Goal: Task Accomplishment & Management: Use online tool/utility

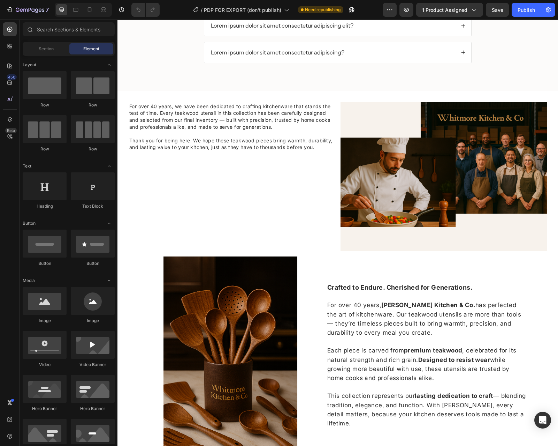
scroll to position [1453, 0]
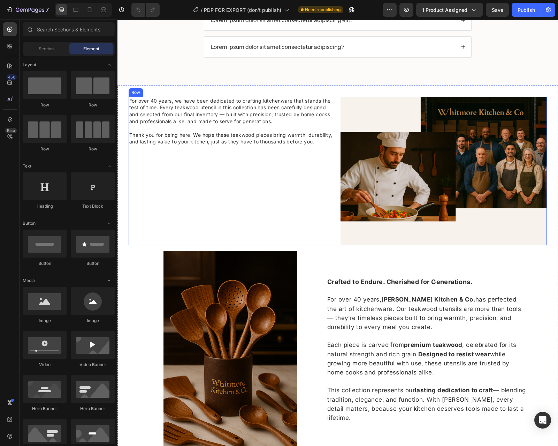
click at [312, 190] on div "For over 40 years, we have been dedicated to crafting kitchenware that stands t…" at bounding box center [232, 171] width 206 height 149
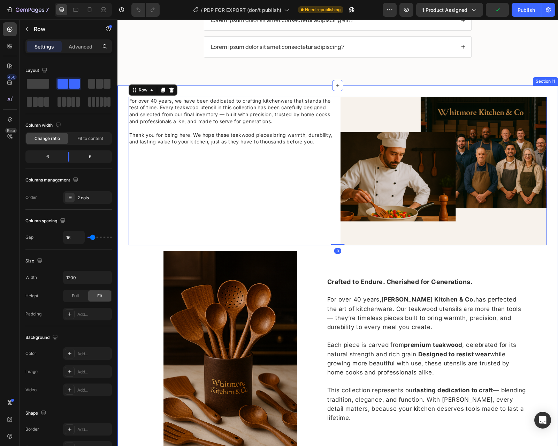
click at [265, 89] on div "For over 40 years, we have been dedicated to crafting kitchenware that stands t…" at bounding box center [338, 276] width 441 height 383
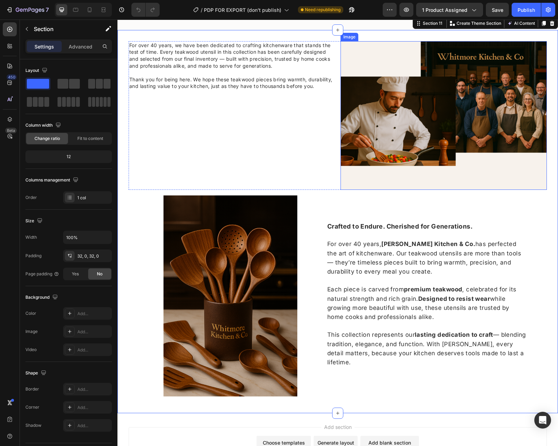
scroll to position [1491, 0]
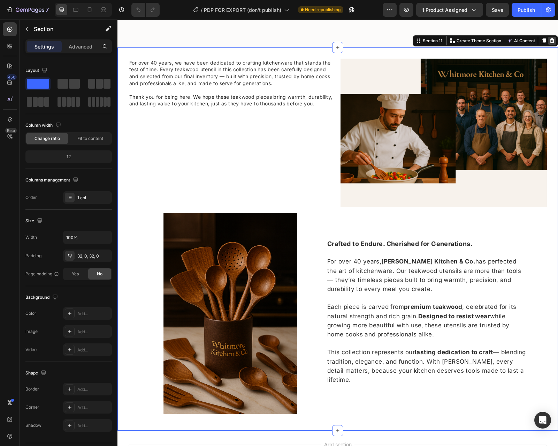
click at [551, 42] on icon at bounding box center [552, 40] width 5 height 5
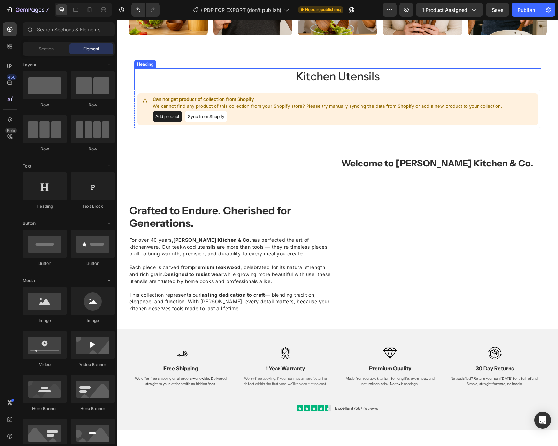
scroll to position [440, 0]
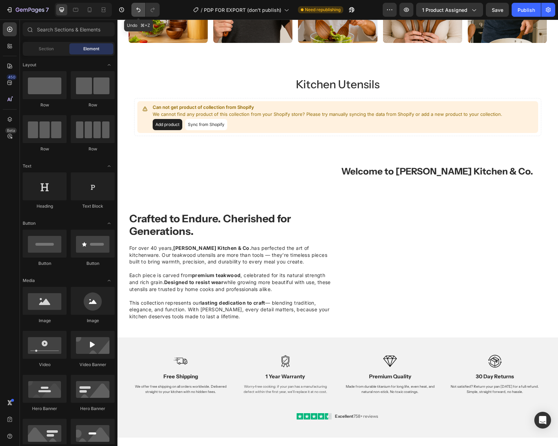
click at [140, 6] on icon "Undo/Redo" at bounding box center [138, 9] width 7 height 7
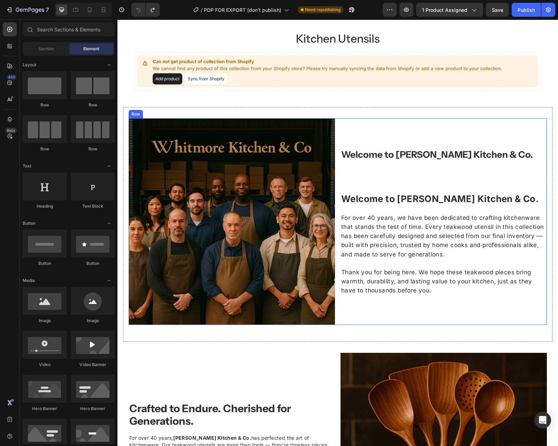
scroll to position [507, 0]
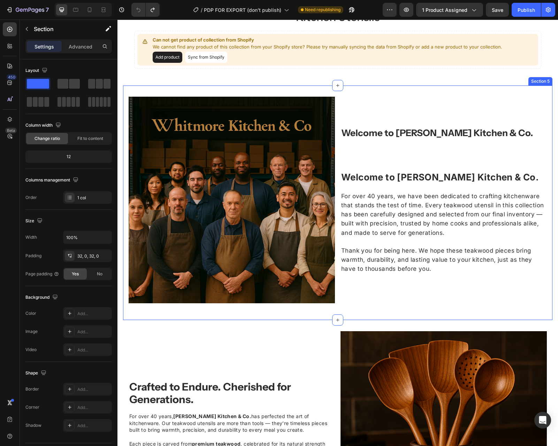
click at [369, 88] on div "Welcome to [PERSON_NAME] Kitchen & Co. Heading Welcome to [PERSON_NAME] Kitchen…" at bounding box center [338, 202] width 430 height 234
click at [536, 77] on icon at bounding box center [539, 79] width 6 height 6
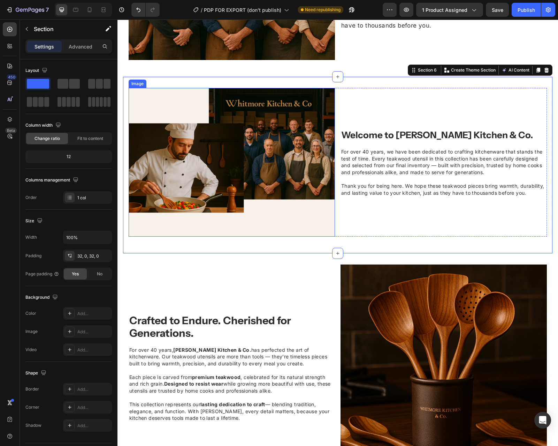
scroll to position [724, 0]
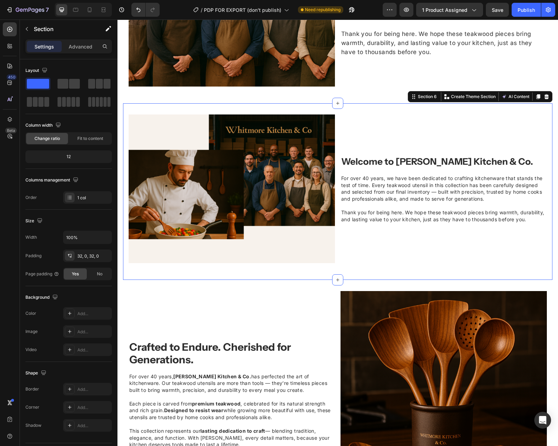
click at [361, 107] on div "Welcome to [PERSON_NAME] Kitchen & Co. Heading For over 40 years, we have been …" at bounding box center [338, 191] width 430 height 176
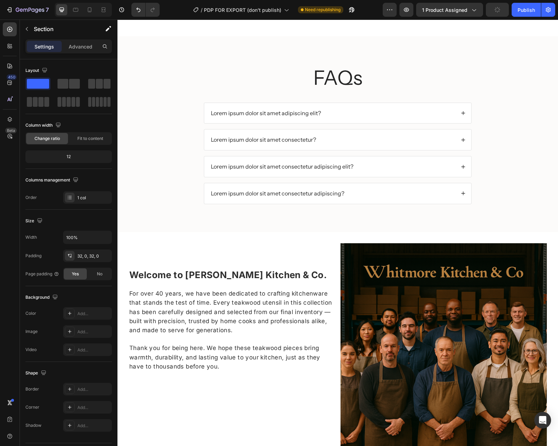
scroll to position [1610, 0]
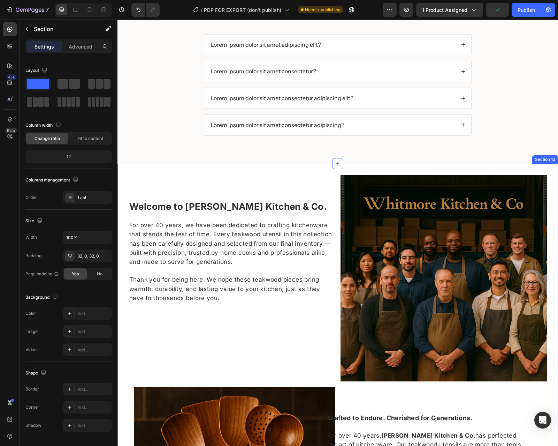
click at [310, 167] on div "Welcome to [PERSON_NAME] Kitchen & Co. For over 40 years, we have been dedicate…" at bounding box center [338, 384] width 441 height 441
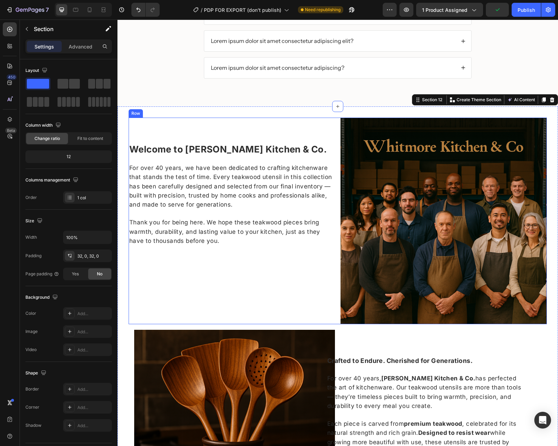
scroll to position [1753, 0]
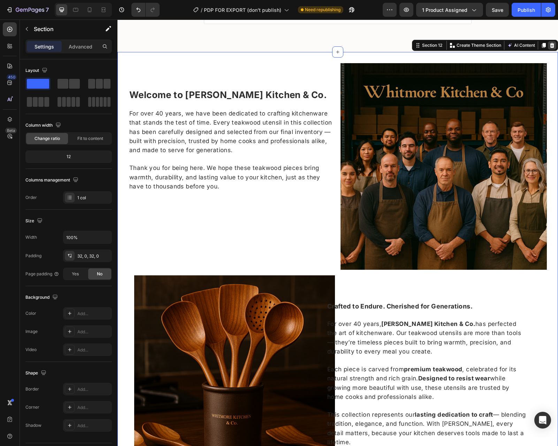
click at [550, 47] on icon at bounding box center [553, 46] width 6 height 6
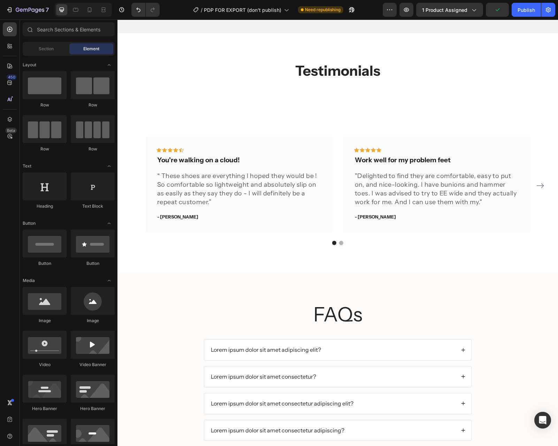
scroll to position [1127, 0]
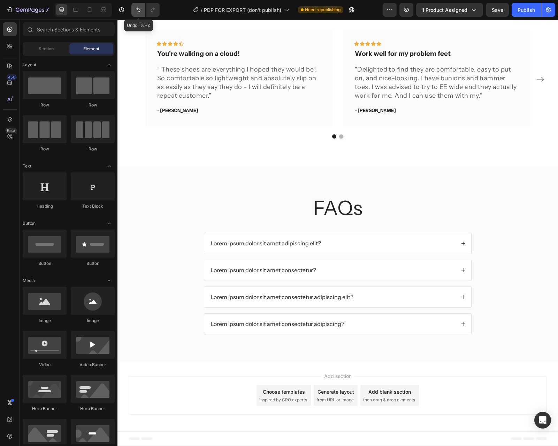
click at [137, 9] on icon "Undo/Redo" at bounding box center [138, 10] width 4 height 5
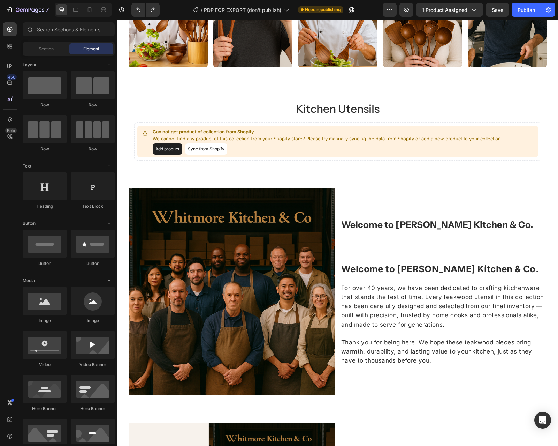
scroll to position [415, 0]
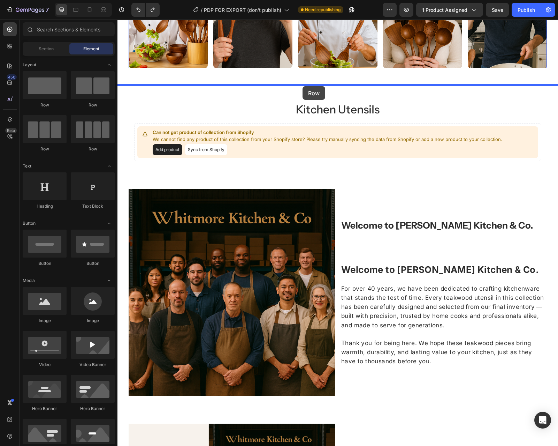
drag, startPoint x: 202, startPoint y: 108, endPoint x: 303, endPoint y: 86, distance: 103.6
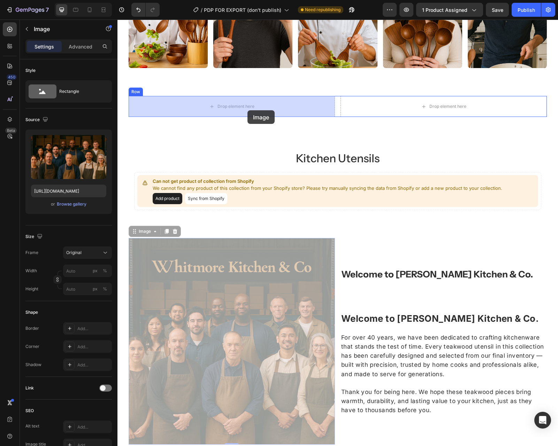
drag, startPoint x: 266, startPoint y: 319, endPoint x: 248, endPoint y: 110, distance: 209.7
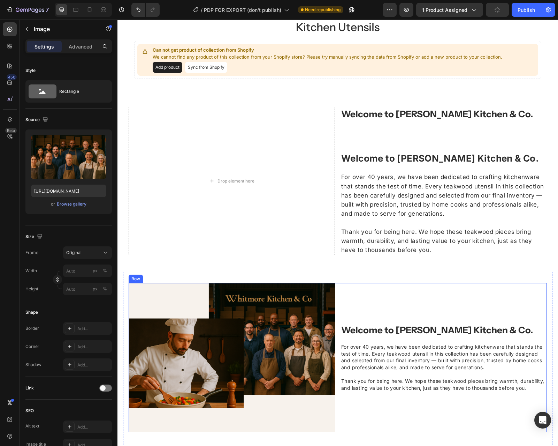
scroll to position [736, 0]
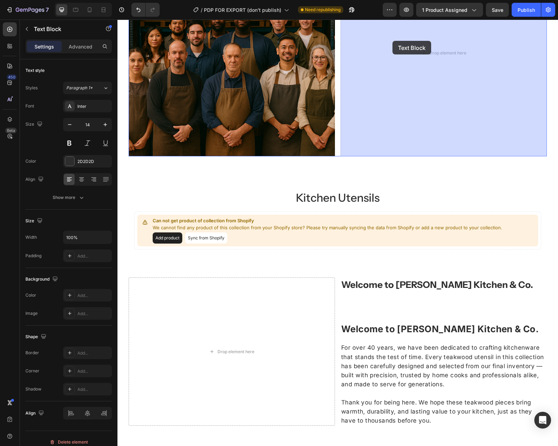
drag, startPoint x: 381, startPoint y: 360, endPoint x: 393, endPoint y: 46, distance: 314.8
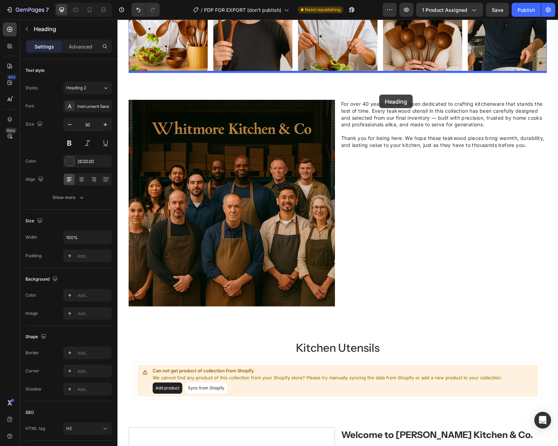
scroll to position [396, 0]
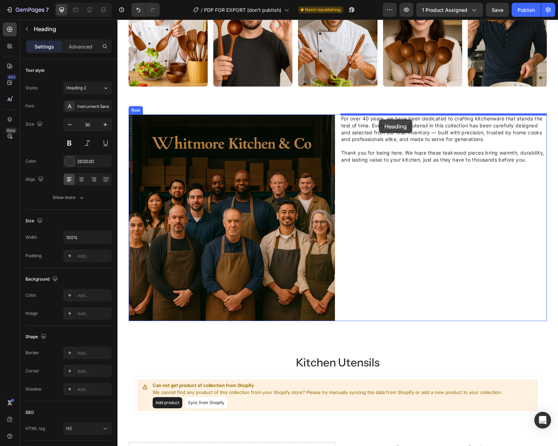
drag, startPoint x: 386, startPoint y: 255, endPoint x: 379, endPoint y: 119, distance: 135.8
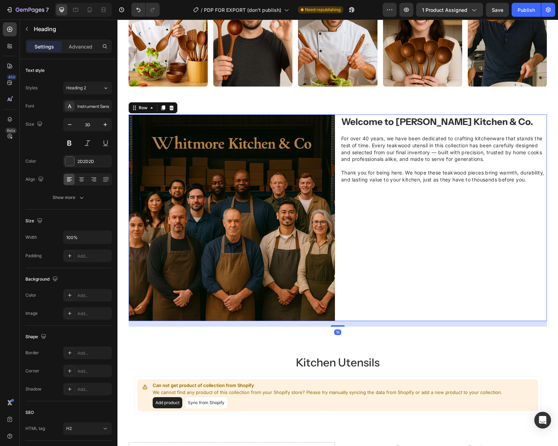
click at [338, 133] on div "Image Welcome to [PERSON_NAME] Kitchen & Co. Heading For over 40 years, we have…" at bounding box center [338, 217] width 418 height 206
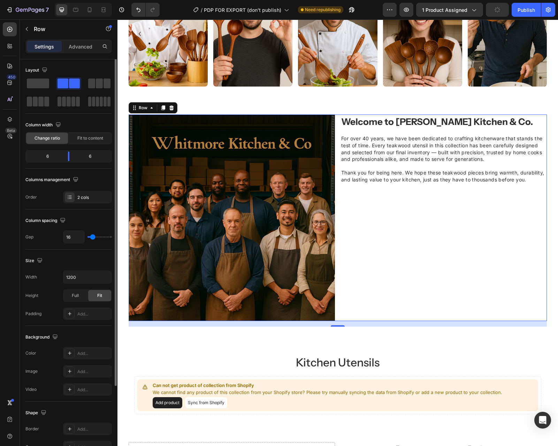
scroll to position [0, 0]
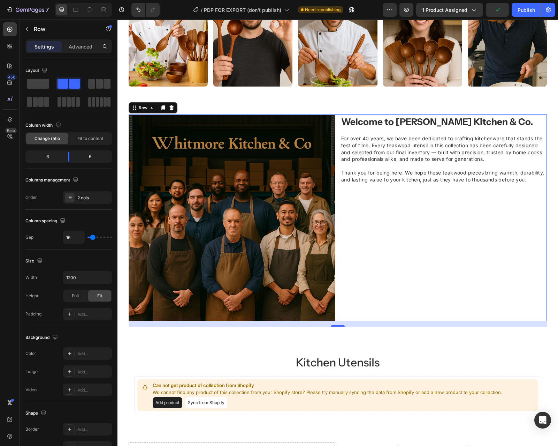
click at [338, 146] on div "Image Welcome to [PERSON_NAME] Kitchen & Co. Heading For over 40 years, we have…" at bounding box center [338, 217] width 418 height 206
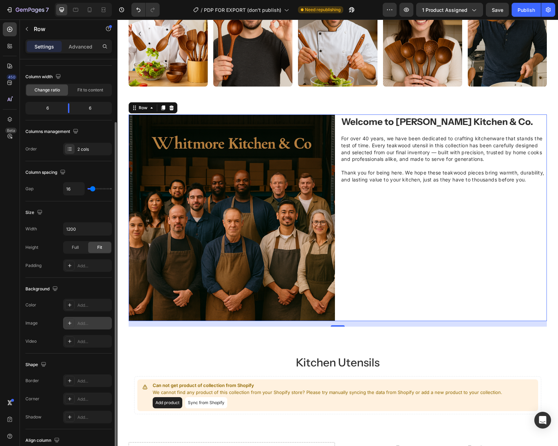
scroll to position [99, 0]
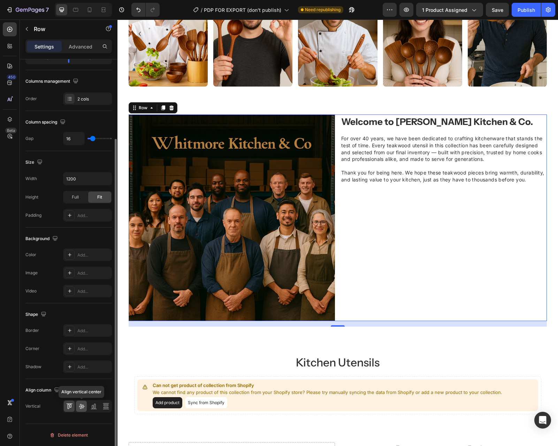
click at [82, 401] on div at bounding box center [81, 405] width 11 height 11
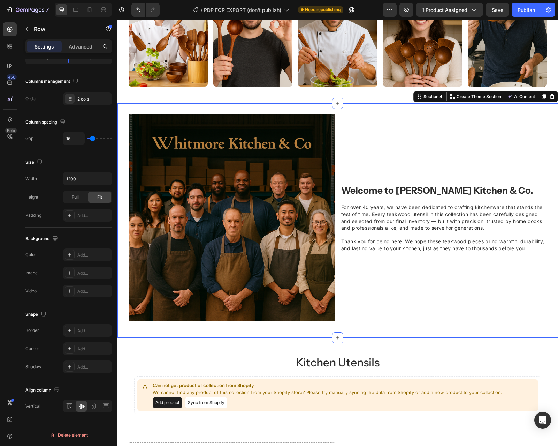
click at [123, 141] on div "Image Welcome to [PERSON_NAME] Kitchen & Co. Heading For over 40 years, we have…" at bounding box center [338, 220] width 441 height 212
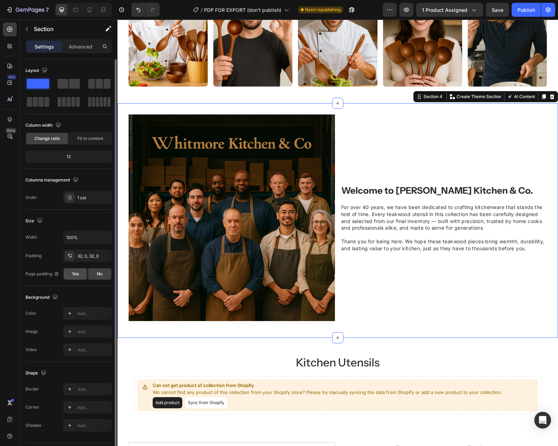
click at [75, 274] on span "Yes" at bounding box center [75, 274] width 7 height 6
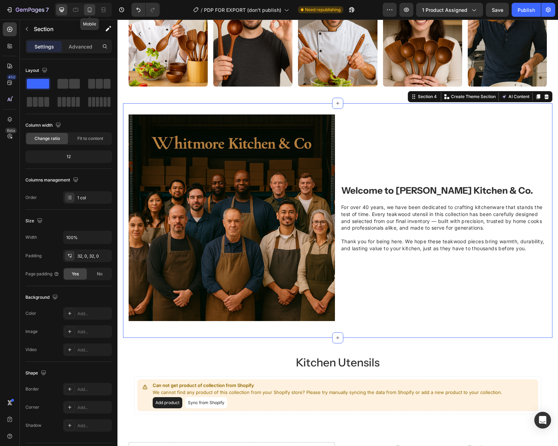
click at [90, 9] on icon at bounding box center [89, 9] width 7 height 7
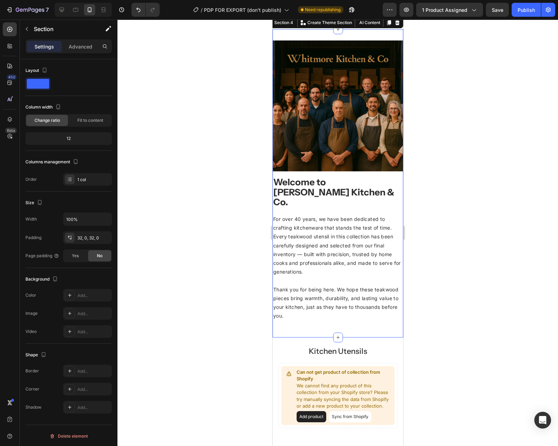
scroll to position [392, 0]
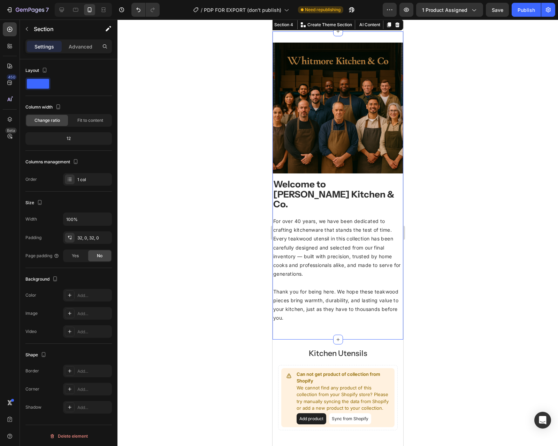
click at [307, 38] on div "Image Welcome to [PERSON_NAME] Kitchen & Co. Heading For over 40 years, we have…" at bounding box center [337, 185] width 131 height 308
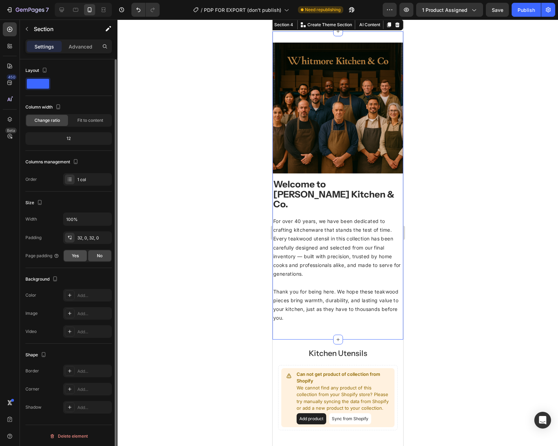
click at [74, 252] on div "Yes" at bounding box center [75, 255] width 23 height 11
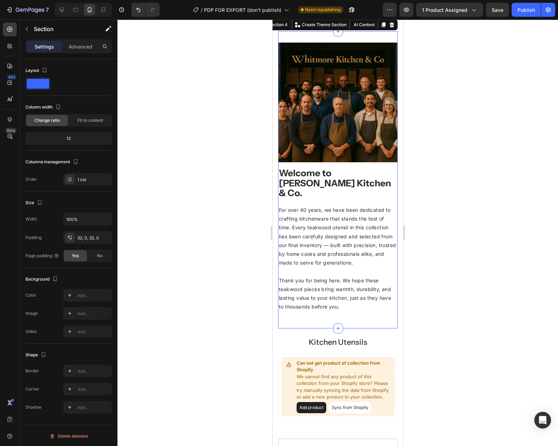
click at [466, 85] on div at bounding box center [338, 233] width 441 height 426
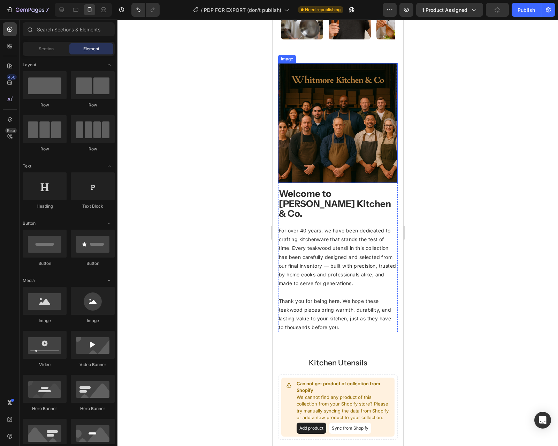
scroll to position [355, 0]
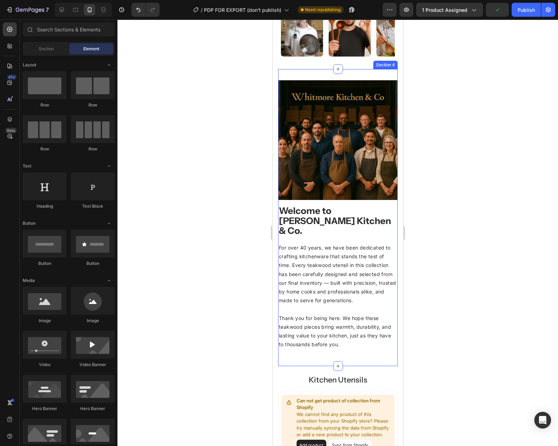
click at [364, 72] on div "Image Welcome to [PERSON_NAME] Kitchen & Co. Heading For over 40 years, we have…" at bounding box center [338, 217] width 120 height 297
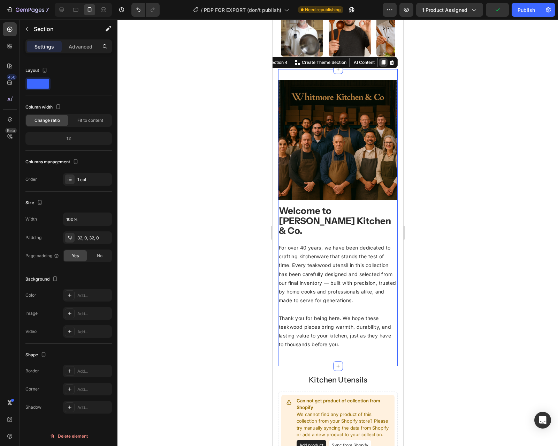
click at [381, 62] on icon at bounding box center [383, 62] width 4 height 5
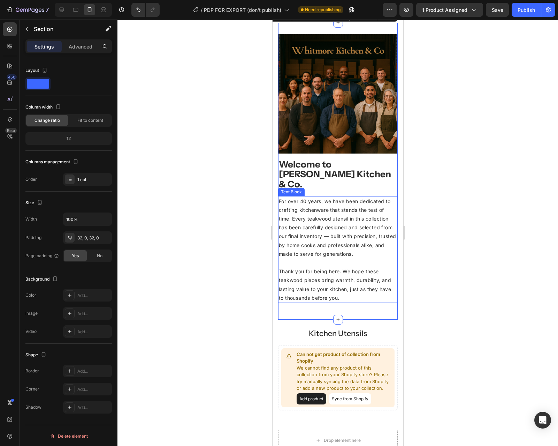
scroll to position [637, 0]
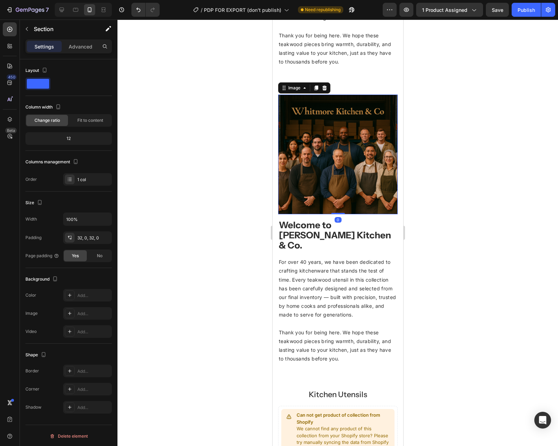
click at [376, 106] on img at bounding box center [338, 154] width 120 height 120
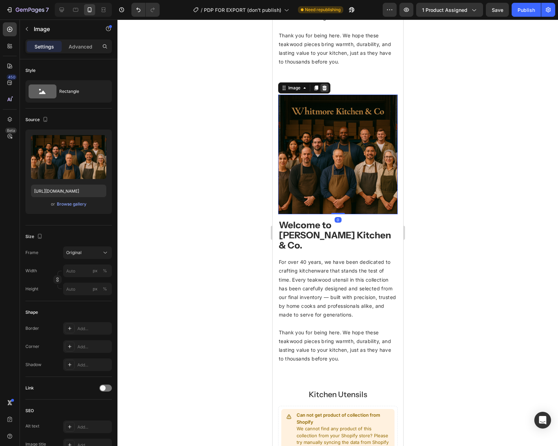
click at [323, 84] on div at bounding box center [324, 88] width 8 height 8
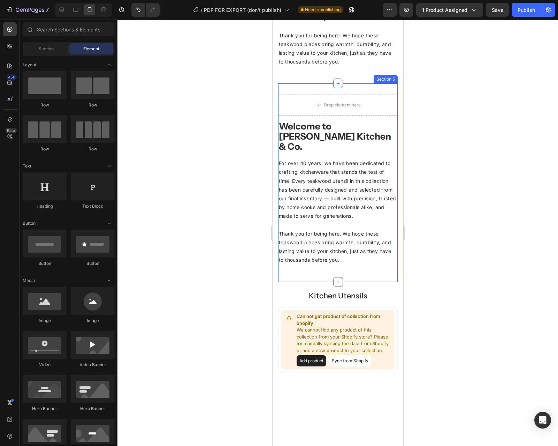
click at [338, 160] on span "For over 40 years, we have been dedicated to crafting kitchenware that stands t…" at bounding box center [337, 189] width 117 height 59
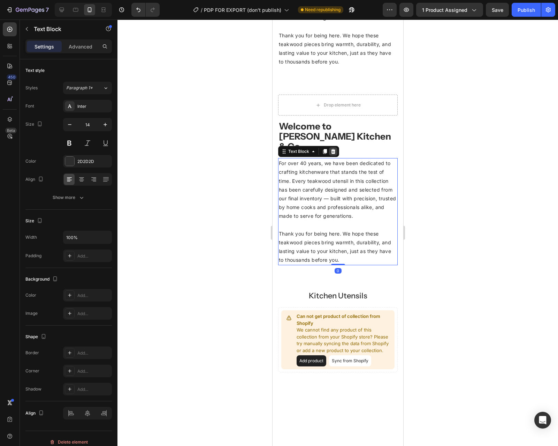
click at [334, 149] on icon at bounding box center [333, 151] width 5 height 5
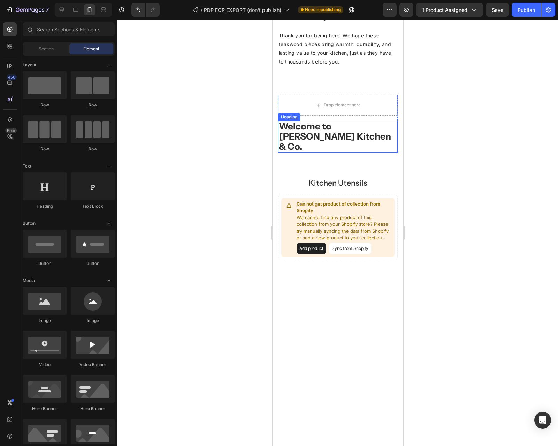
click at [360, 123] on h2 "Welcome to [PERSON_NAME] Kitchen & Co." at bounding box center [338, 136] width 120 height 31
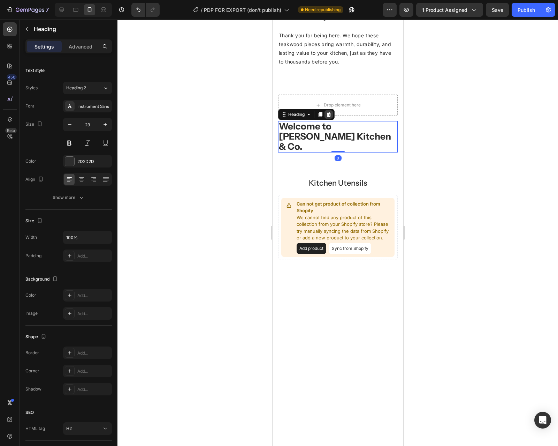
click at [332, 110] on div at bounding box center [328, 114] width 8 height 8
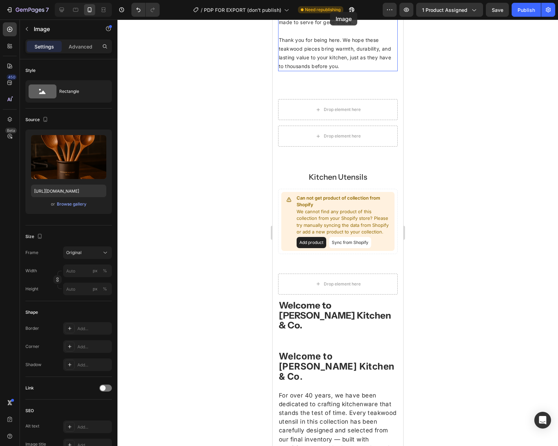
scroll to position [593, 0]
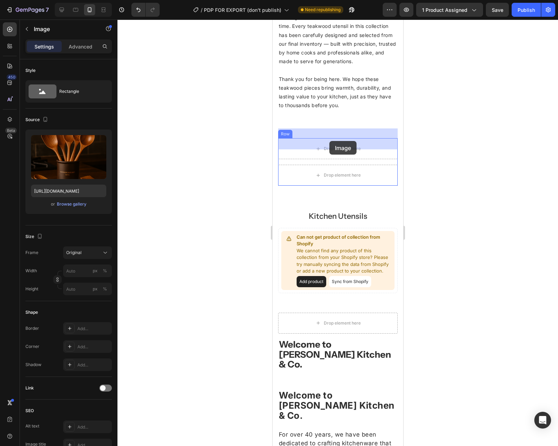
drag, startPoint x: 340, startPoint y: 215, endPoint x: 329, endPoint y: 141, distance: 74.8
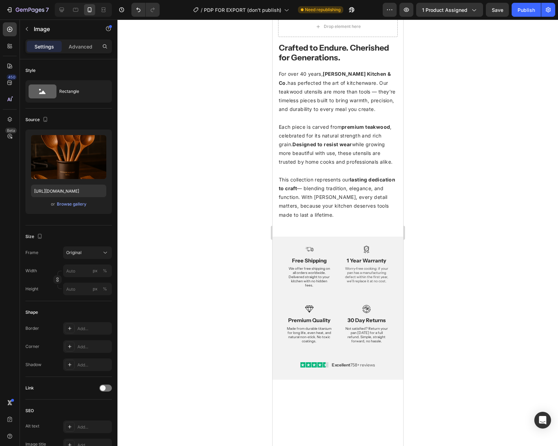
scroll to position [1296, 0]
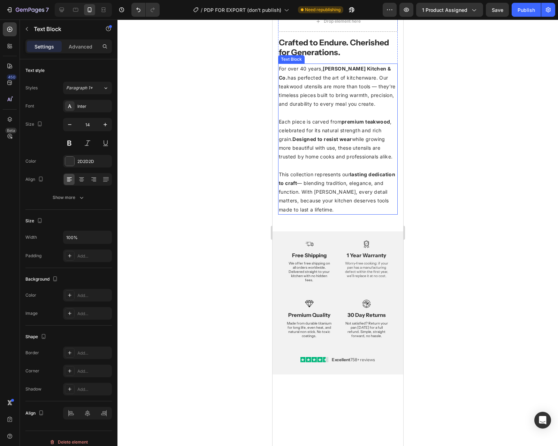
click at [339, 107] on span "For over 40 years, [PERSON_NAME] Kitchen & Co. has perfected the art of kitchen…" at bounding box center [337, 86] width 117 height 41
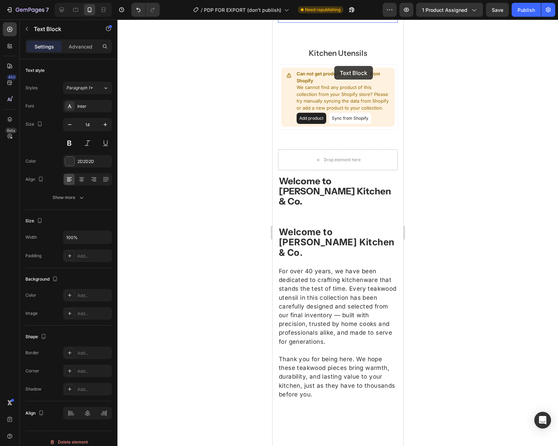
scroll to position [710, 0]
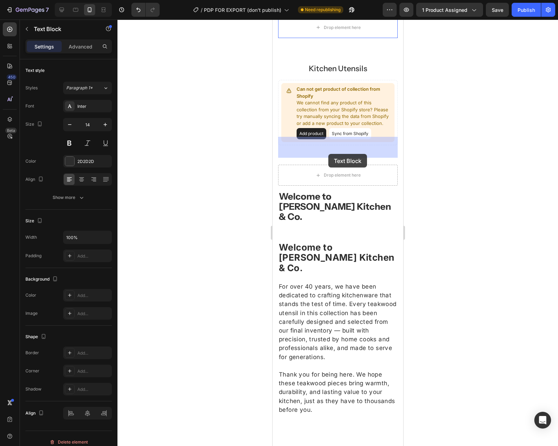
drag, startPoint x: 340, startPoint y: 203, endPoint x: 328, endPoint y: 153, distance: 50.8
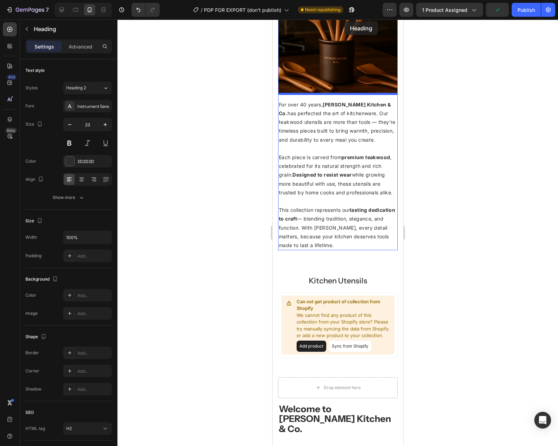
scroll to position [717, 0]
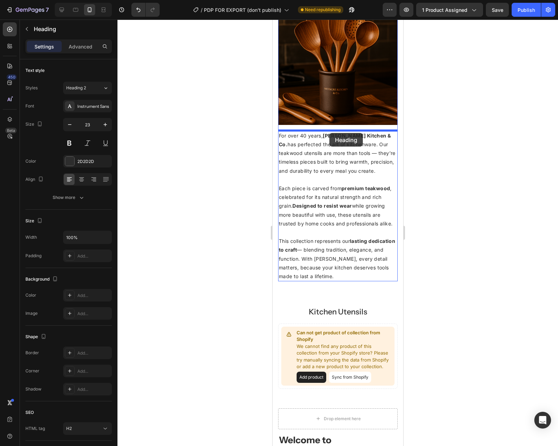
drag, startPoint x: 326, startPoint y: 212, endPoint x: 329, endPoint y: 132, distance: 79.9
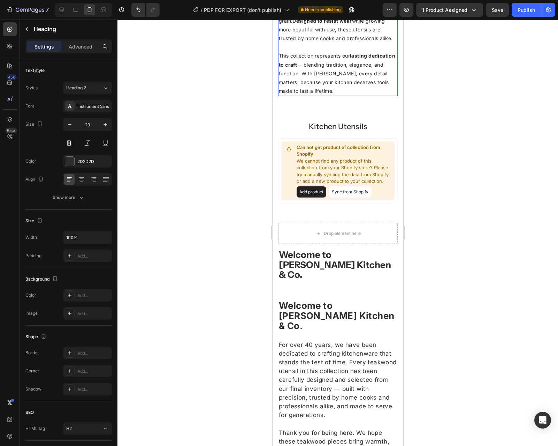
scroll to position [956, 0]
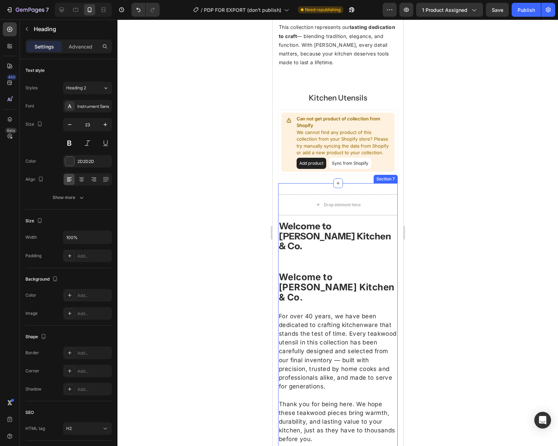
click at [341, 190] on div "Welcome to [PERSON_NAME] Kitchen & Co. Heading Welcome to [PERSON_NAME] Kitchen…" at bounding box center [338, 322] width 120 height 278
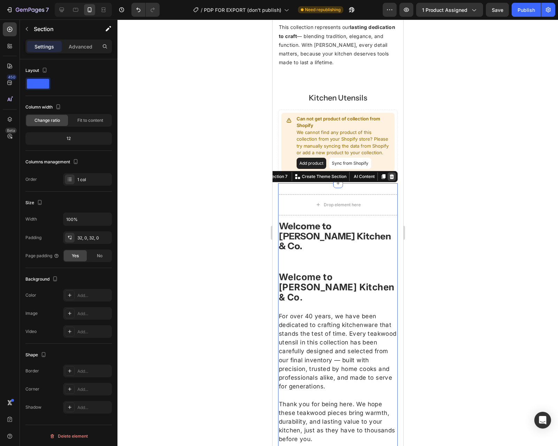
click at [391, 177] on icon at bounding box center [392, 176] width 5 height 5
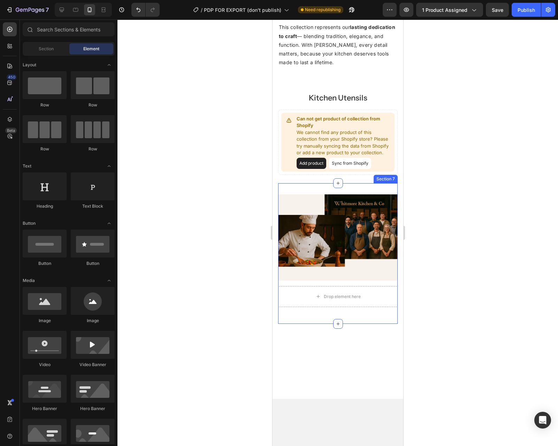
click at [373, 187] on div "Drop element here Image Row Section 7" at bounding box center [338, 253] width 120 height 141
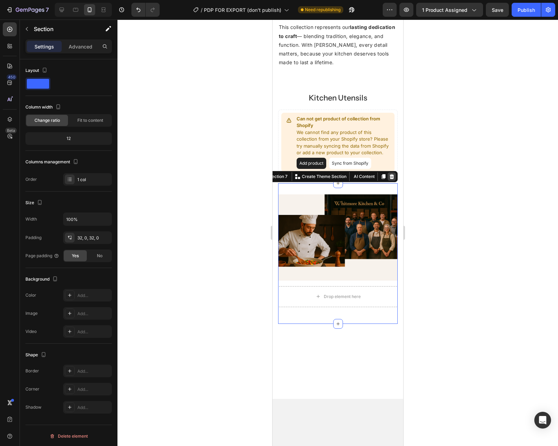
click at [390, 177] on icon at bounding box center [392, 177] width 6 height 6
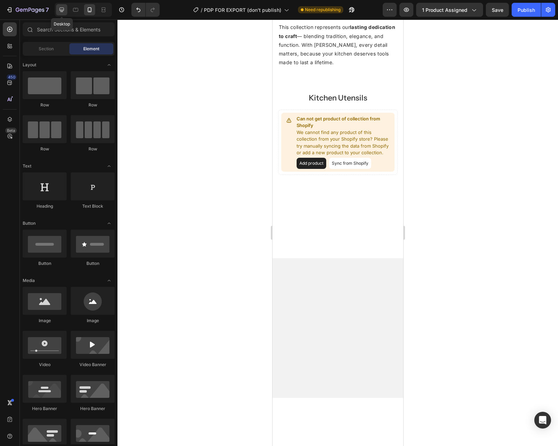
click at [62, 13] on icon at bounding box center [61, 9] width 7 height 7
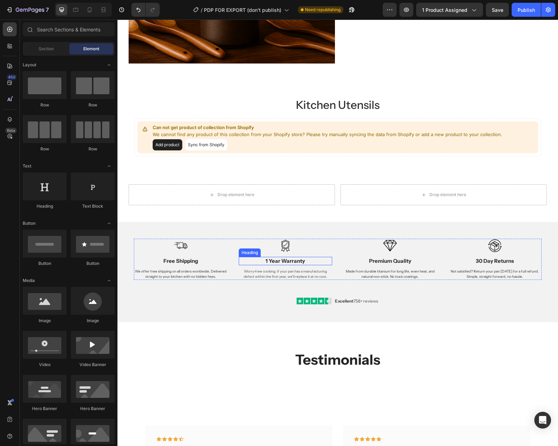
scroll to position [857, 0]
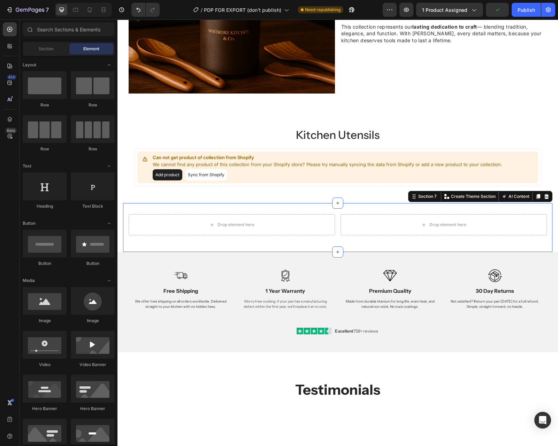
click at [316, 207] on div "Drop element here Drop element here Row Section 7 You can create reusable secti…" at bounding box center [338, 227] width 430 height 49
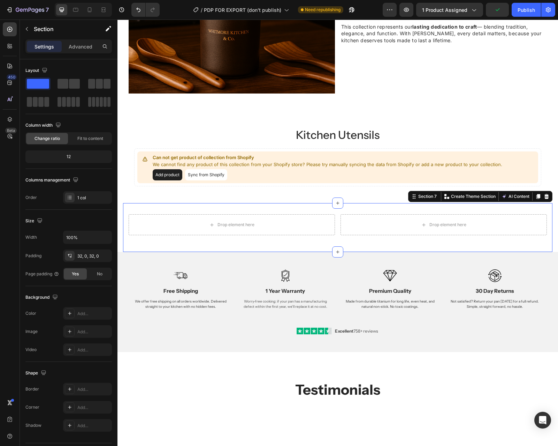
drag, startPoint x: 547, startPoint y: 197, endPoint x: 536, endPoint y: 194, distance: 11.5
click at [547, 197] on icon at bounding box center [547, 196] width 5 height 5
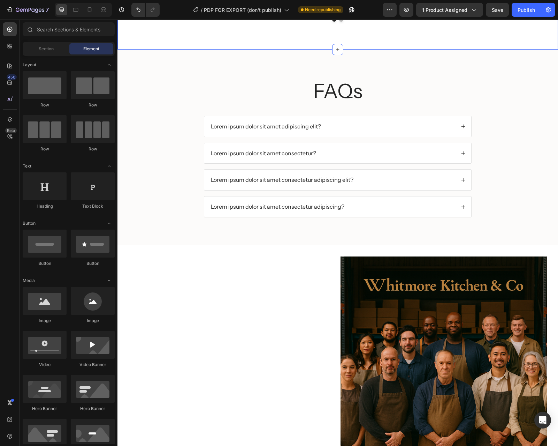
scroll to position [1369, 0]
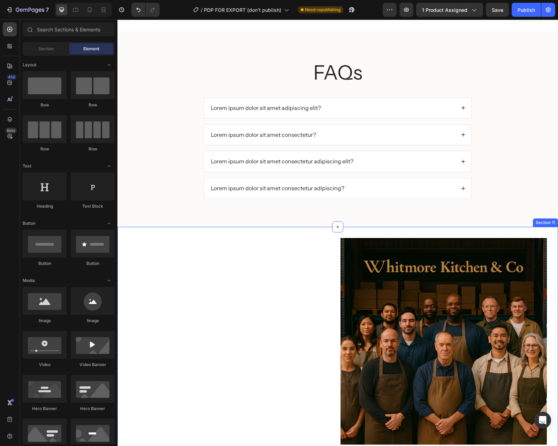
click at [326, 230] on div "Image Row Image Crafted to Endure. Cherished for Generations. For over 40 years…" at bounding box center [338, 447] width 441 height 441
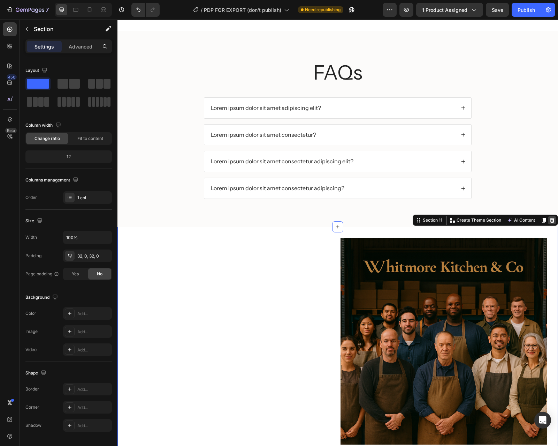
click at [552, 219] on icon at bounding box center [553, 220] width 6 height 6
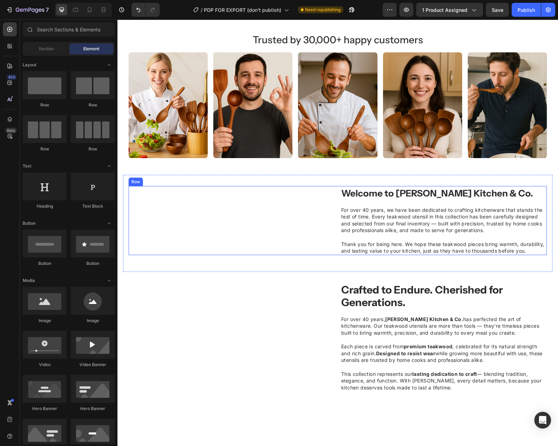
scroll to position [355, 0]
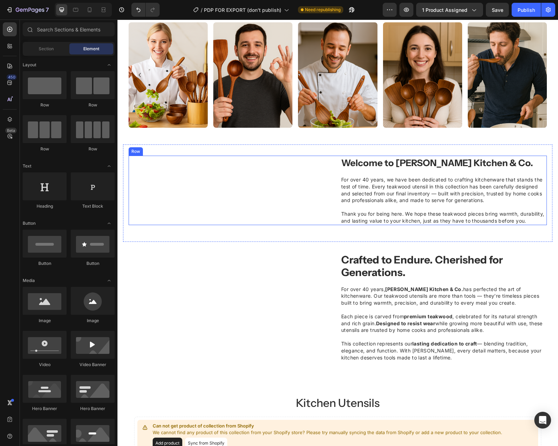
click at [269, 201] on div at bounding box center [232, 190] width 206 height 69
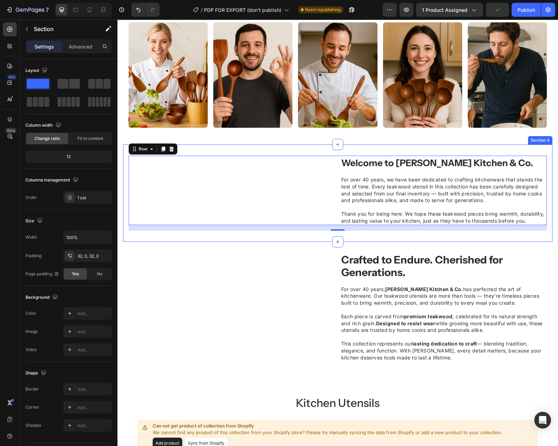
click at [348, 235] on div "Welcome to [PERSON_NAME] Kitchen & Co. Heading For over 40 years, we have been …" at bounding box center [338, 192] width 430 height 97
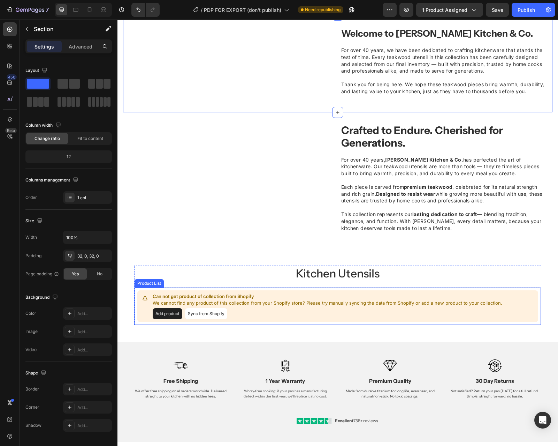
scroll to position [449, 0]
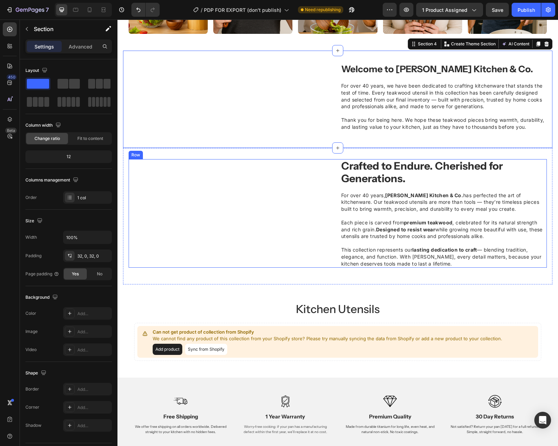
click at [237, 195] on div at bounding box center [232, 213] width 206 height 109
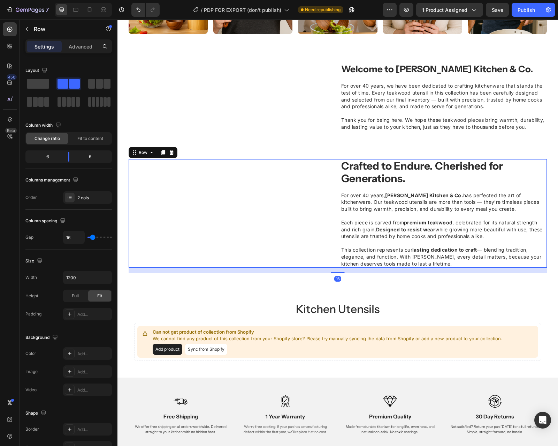
click at [224, 195] on div at bounding box center [232, 213] width 206 height 109
click at [90, 14] on div at bounding box center [89, 9] width 11 height 11
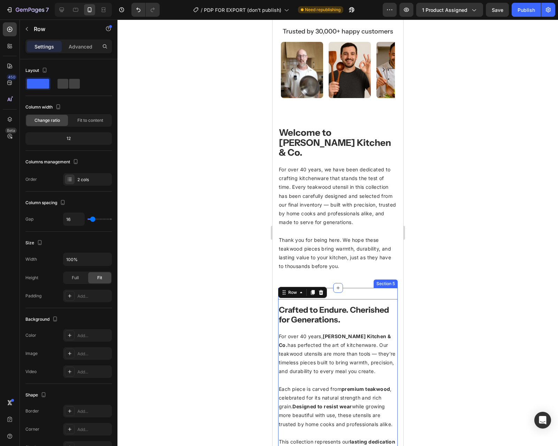
scroll to position [312, 0]
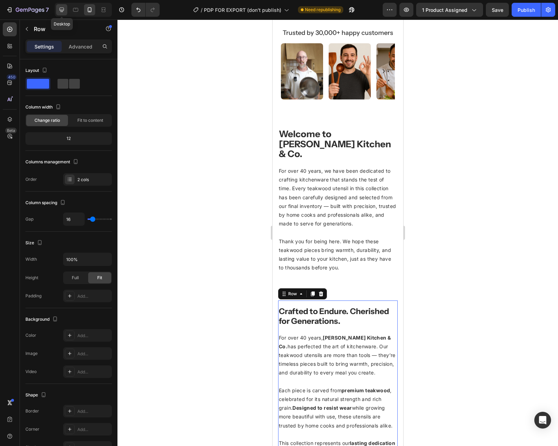
click at [63, 12] on icon at bounding box center [61, 9] width 7 height 7
type input "1200"
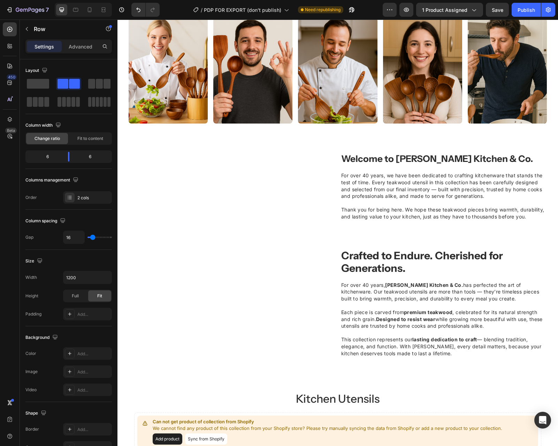
scroll to position [357, 0]
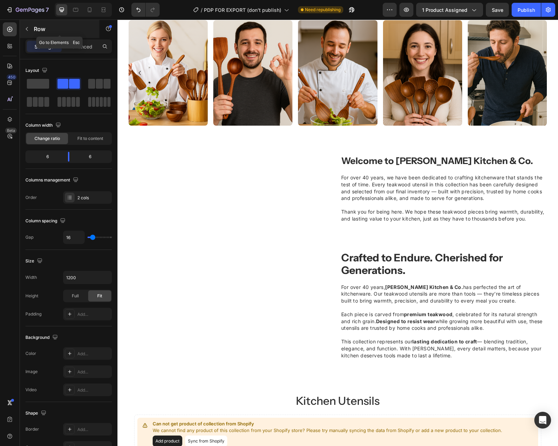
click at [31, 27] on button "button" at bounding box center [26, 28] width 11 height 11
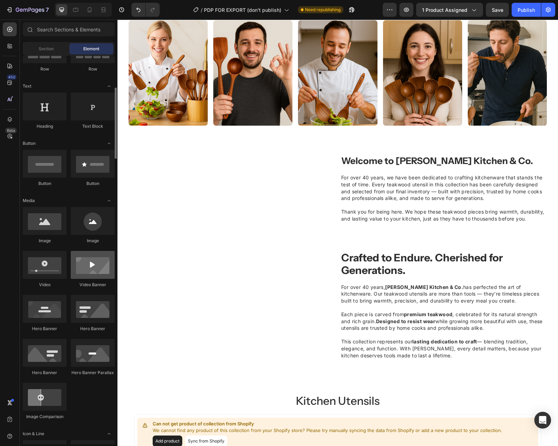
scroll to position [113, 0]
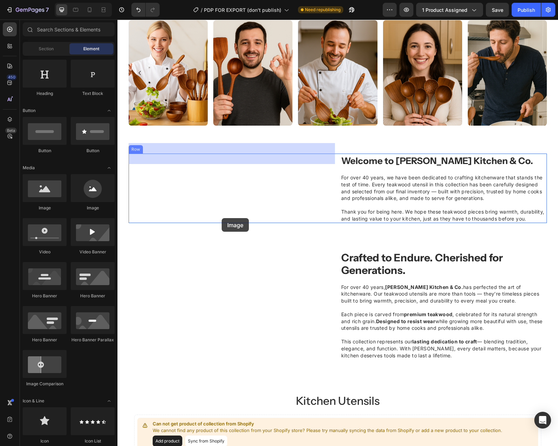
drag, startPoint x: 166, startPoint y: 220, endPoint x: 219, endPoint y: 202, distance: 56.6
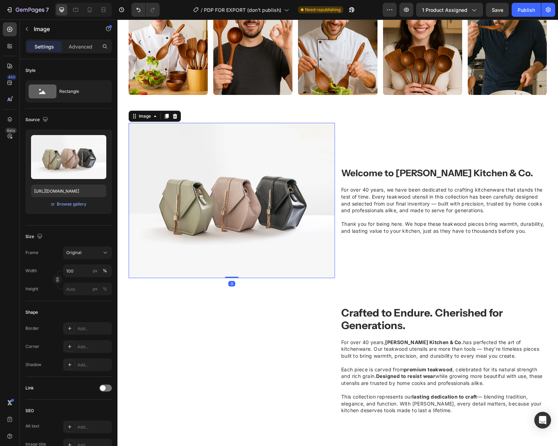
scroll to position [445, 0]
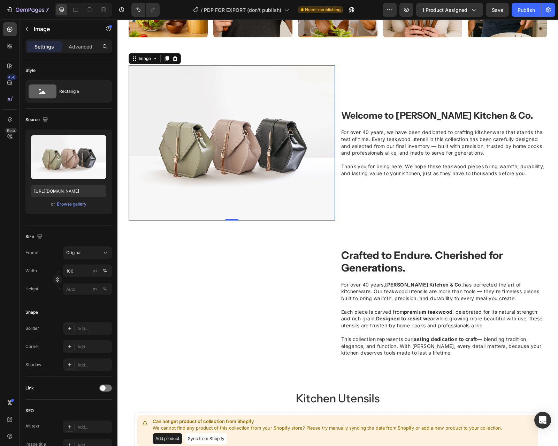
click at [213, 154] on img at bounding box center [232, 142] width 206 height 155
click at [75, 205] on div "Browse gallery" at bounding box center [72, 204] width 30 height 6
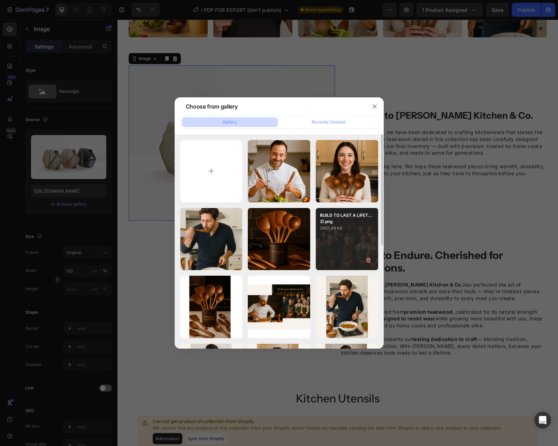
click at [343, 246] on div "BUILD TO LAST A LIFET...2).png 2401.48 kb" at bounding box center [347, 239] width 62 height 62
type input "[URL][DOMAIN_NAME]"
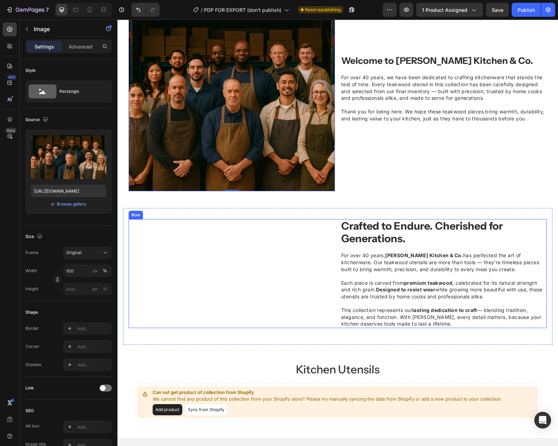
scroll to position [532, 0]
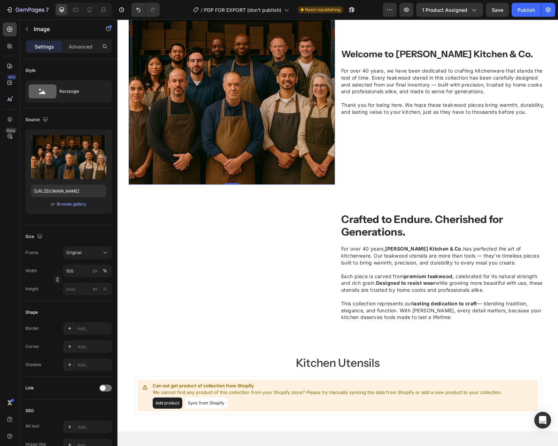
click at [217, 88] on img at bounding box center [232, 81] width 206 height 206
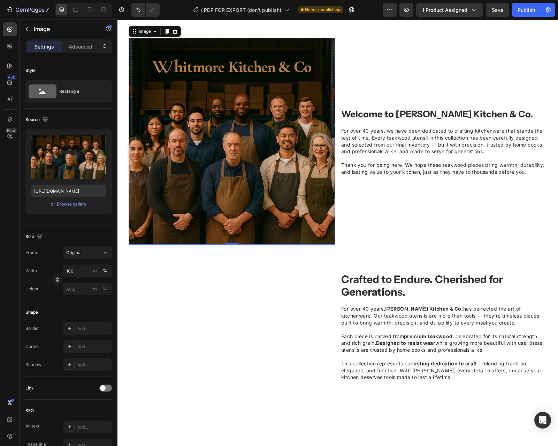
scroll to position [415, 0]
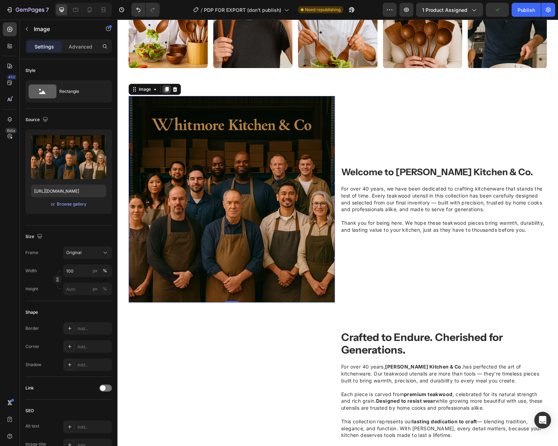
click at [165, 92] on icon at bounding box center [167, 89] width 6 height 6
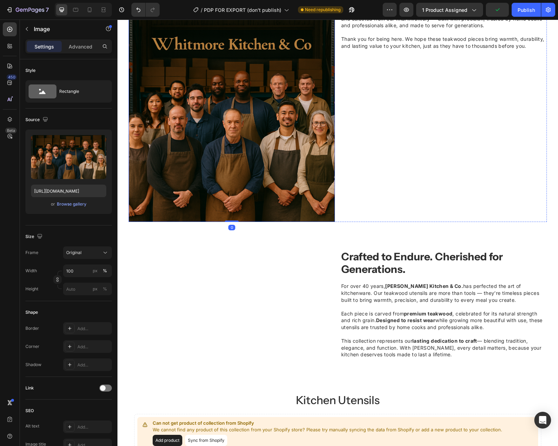
scroll to position [737, 0]
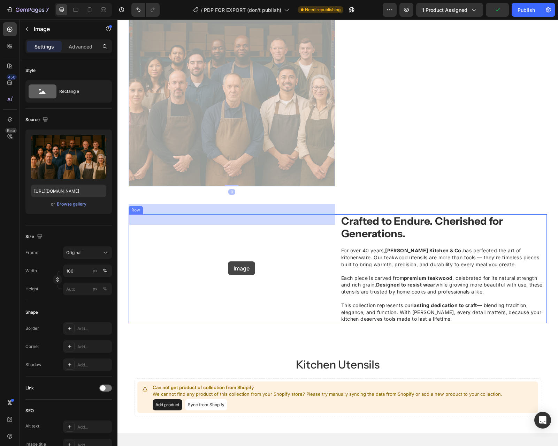
drag, startPoint x: 210, startPoint y: 124, endPoint x: 228, endPoint y: 261, distance: 138.6
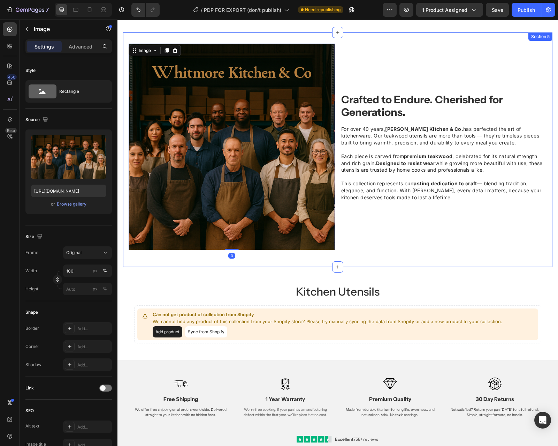
scroll to position [636, 0]
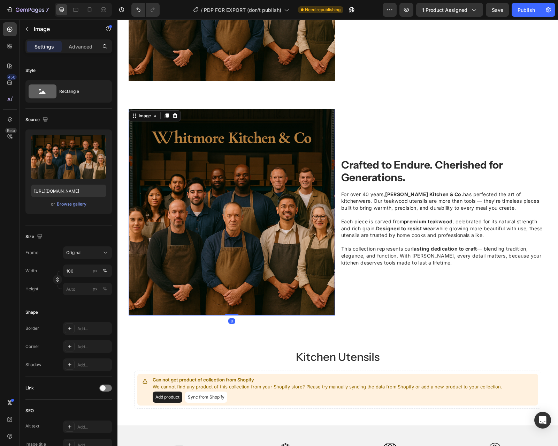
click at [259, 202] on img at bounding box center [232, 212] width 206 height 206
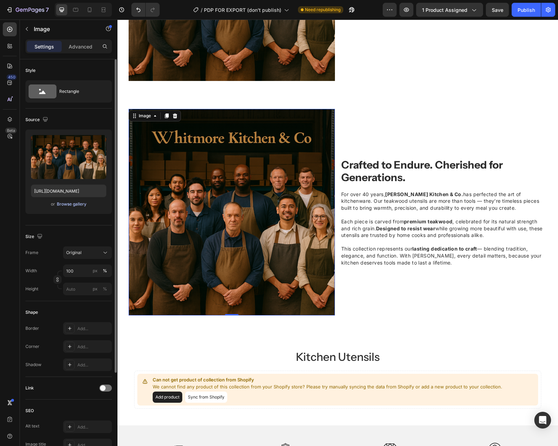
click at [83, 202] on div "Browse gallery" at bounding box center [72, 204] width 30 height 6
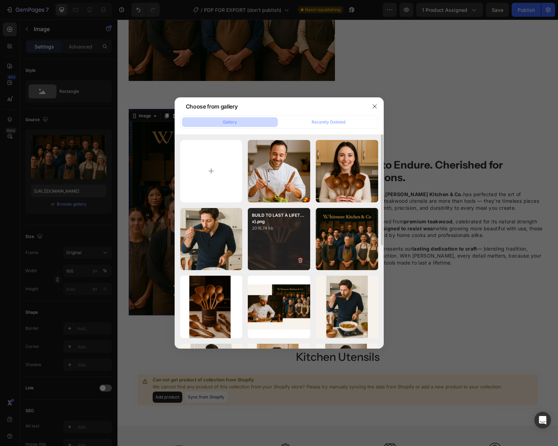
click at [269, 237] on div "BUILD TO LAST A LIFET...x).png 2016.74 kb" at bounding box center [279, 239] width 62 height 62
type input "[URL][DOMAIN_NAME]"
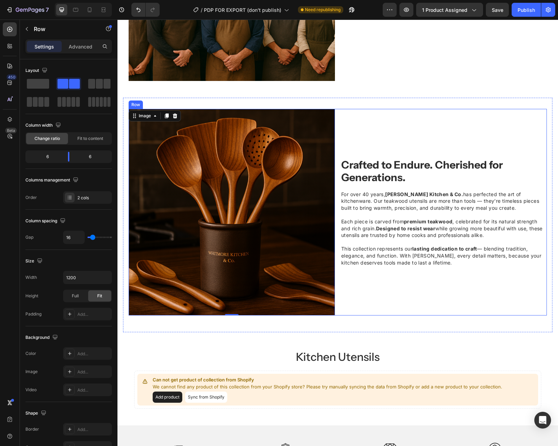
click at [340, 119] on div "Image 0 Crafted to Endure. Cherished for Generations. Heading For over 40 years…" at bounding box center [338, 212] width 418 height 206
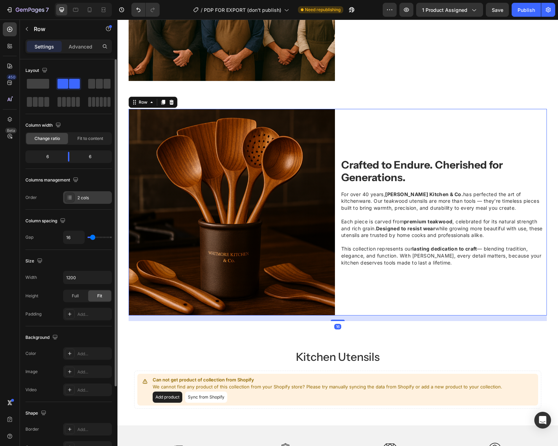
click at [68, 199] on icon at bounding box center [70, 198] width 6 height 6
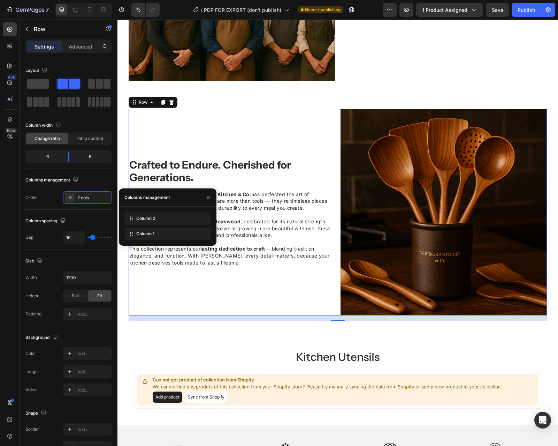
drag, startPoint x: 135, startPoint y: 233, endPoint x: 135, endPoint y: 207, distance: 26.5
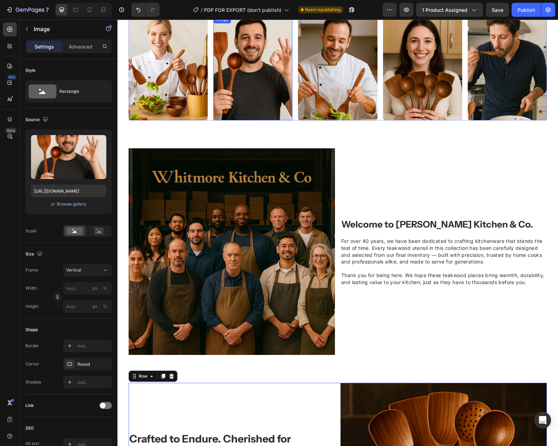
click at [277, 115] on img at bounding box center [252, 68] width 79 height 106
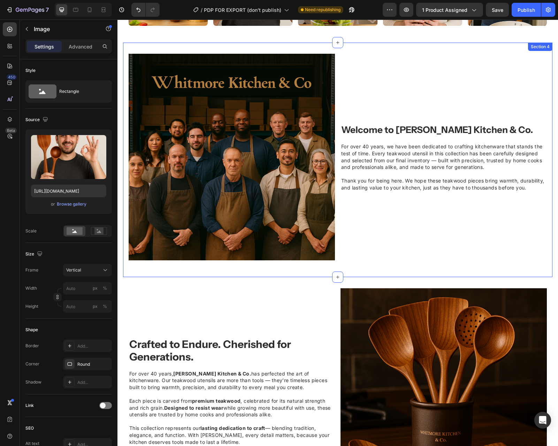
scroll to position [449, 0]
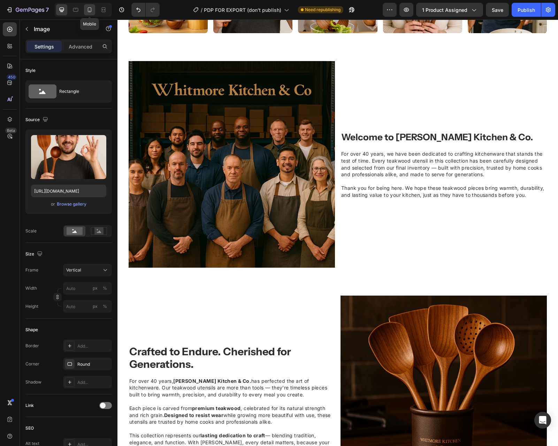
click at [86, 8] on icon at bounding box center [89, 9] width 7 height 7
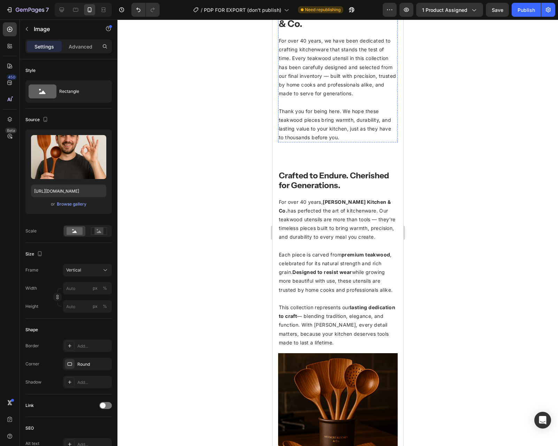
scroll to position [616, 0]
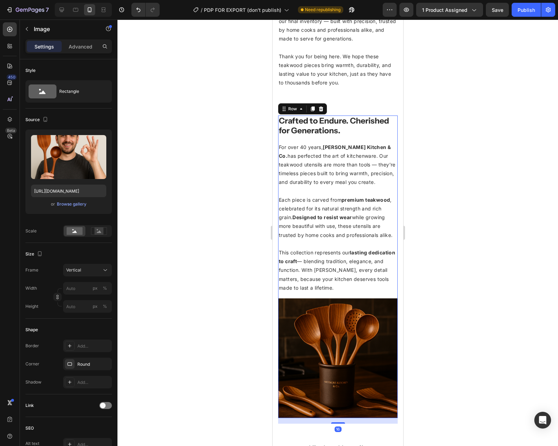
click at [298, 285] on div "Image Crafted to Endure. Cherished for Generations. Heading For over 40 years, …" at bounding box center [338, 266] width 120 height 302
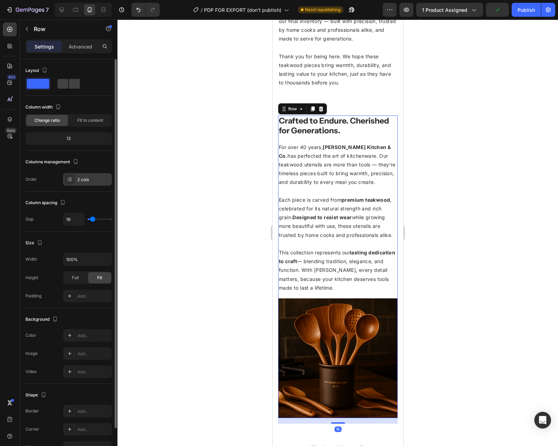
click at [78, 174] on div "2 cols" at bounding box center [87, 179] width 49 height 13
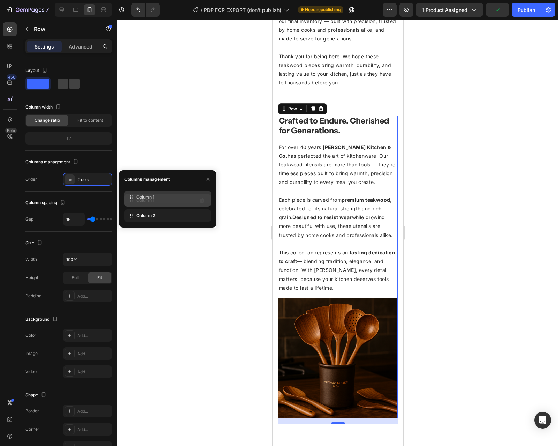
drag, startPoint x: 139, startPoint y: 216, endPoint x: 139, endPoint y: 197, distance: 18.5
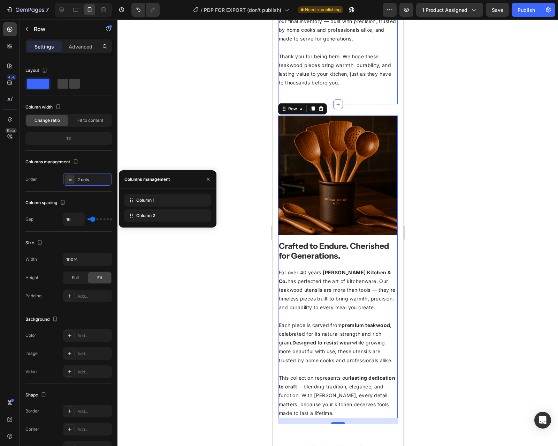
click at [441, 90] on div at bounding box center [338, 233] width 441 height 426
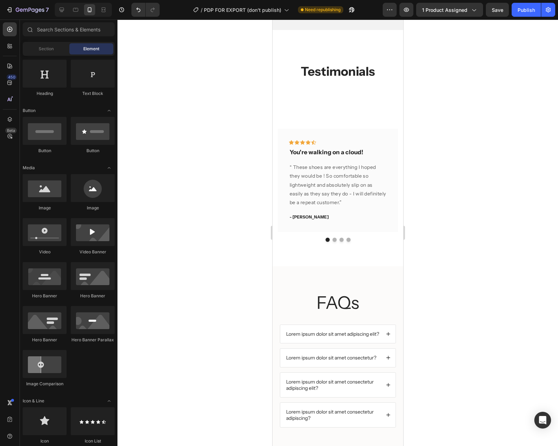
scroll to position [1119, 0]
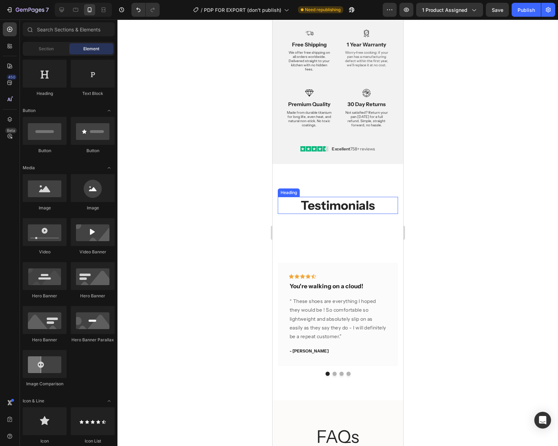
click at [336, 212] on div "Testimonials Heading Row Section 8" at bounding box center [337, 205] width 131 height 66
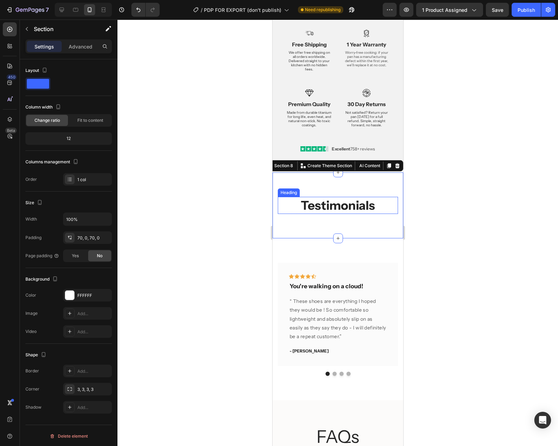
click at [338, 209] on h2 "Testimonials" at bounding box center [338, 205] width 120 height 17
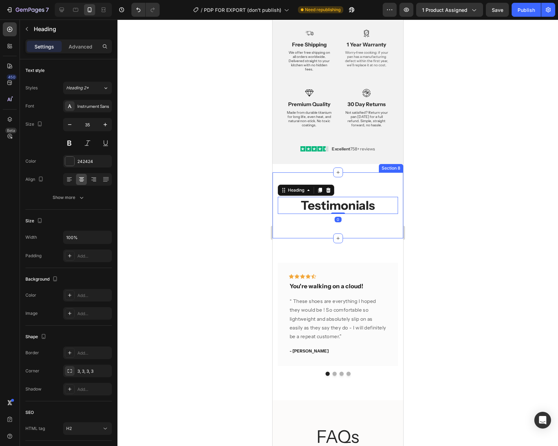
click at [353, 220] on div "Testimonials Heading 0 Row Section 8" at bounding box center [337, 205] width 131 height 66
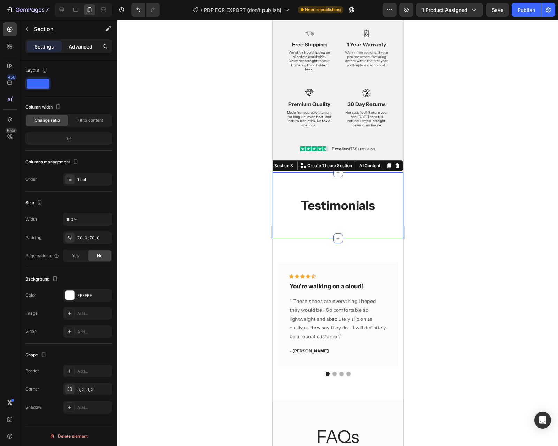
click at [83, 49] on p "Advanced" at bounding box center [81, 46] width 24 height 7
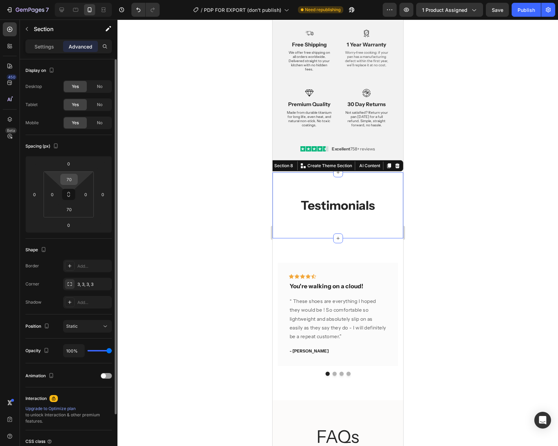
click at [74, 175] on input "70" at bounding box center [69, 179] width 14 height 10
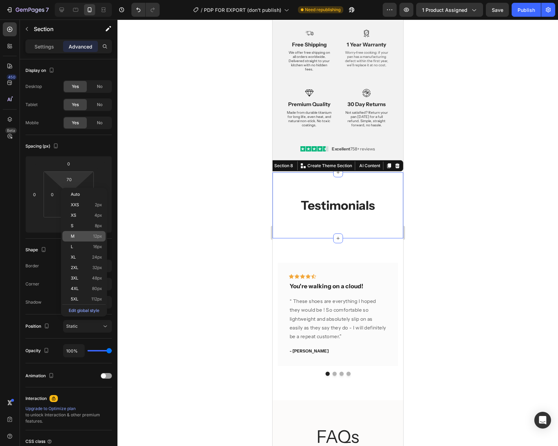
click at [86, 236] on p "M 12px" at bounding box center [86, 236] width 31 height 5
type input "12"
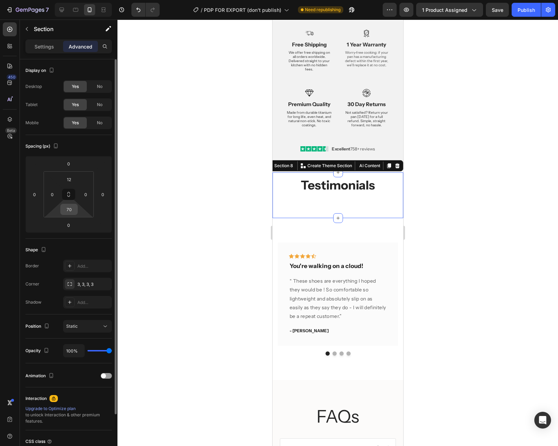
click at [69, 204] on div "70" at bounding box center [68, 209] width 17 height 11
click at [69, 212] on input "70" at bounding box center [69, 209] width 14 height 10
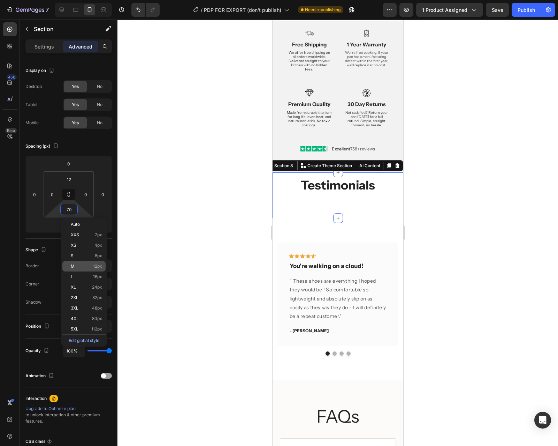
click at [82, 268] on p "M 12px" at bounding box center [86, 266] width 31 height 5
type input "12"
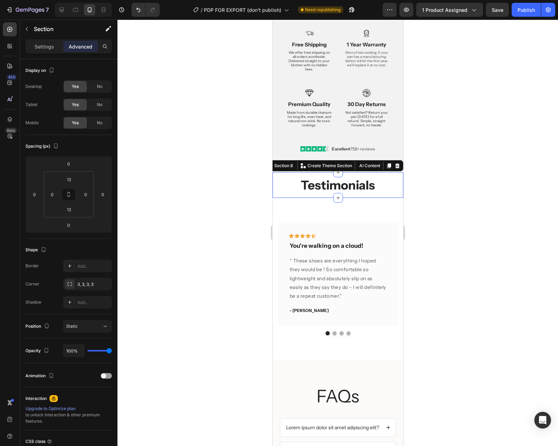
click at [478, 185] on div at bounding box center [338, 233] width 441 height 426
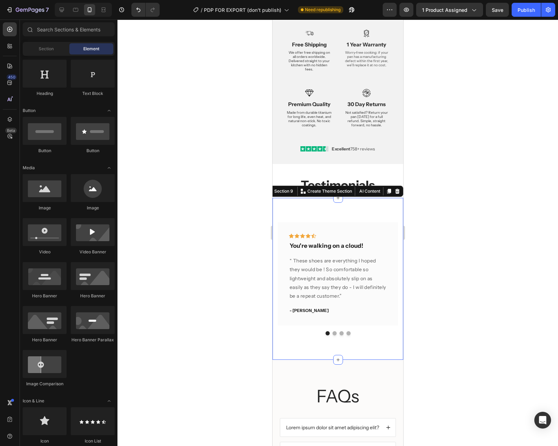
click at [366, 203] on div "Icon Icon Icon Icon Icon Row You're walking on a cloud! Text block “ These shoe…" at bounding box center [337, 279] width 131 height 162
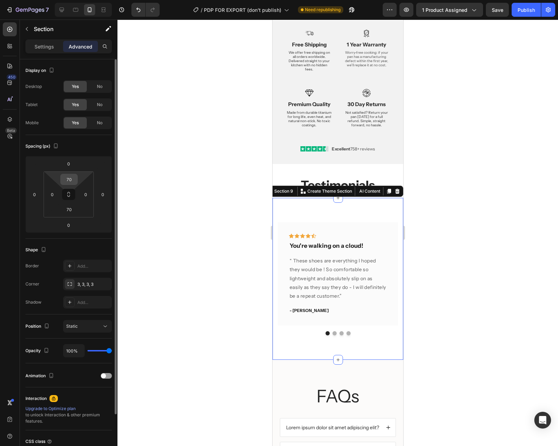
click at [71, 178] on input "70" at bounding box center [69, 179] width 14 height 10
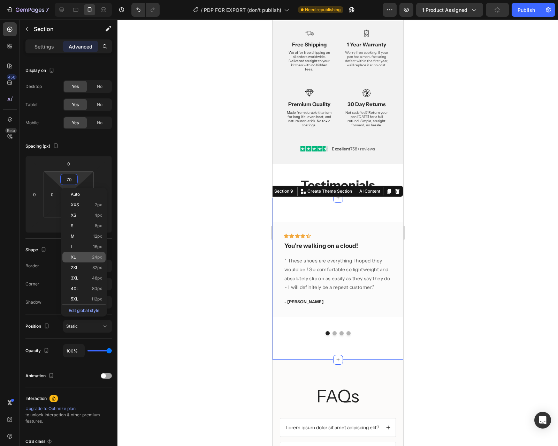
click at [82, 255] on p "XL 24px" at bounding box center [86, 257] width 31 height 5
type input "24"
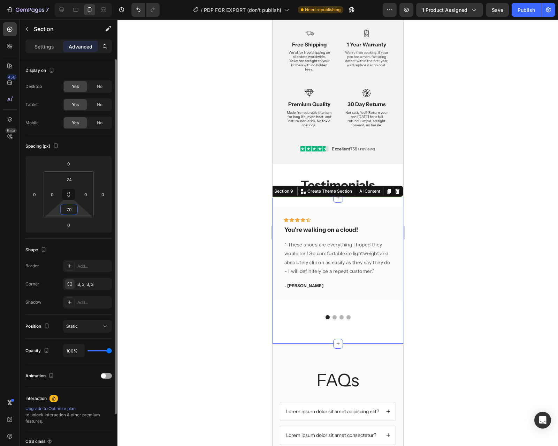
click at [69, 206] on input "70" at bounding box center [69, 209] width 14 height 10
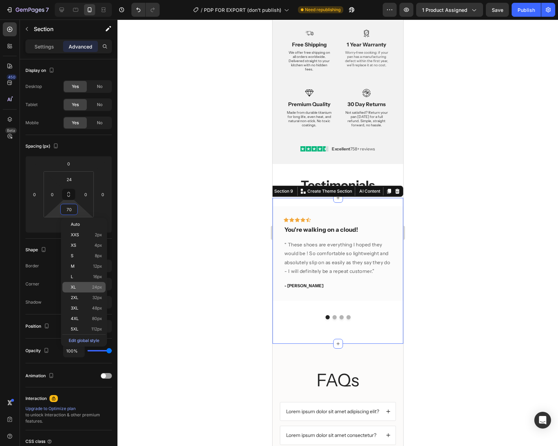
click at [91, 286] on p "XL 24px" at bounding box center [86, 287] width 31 height 5
type input "24"
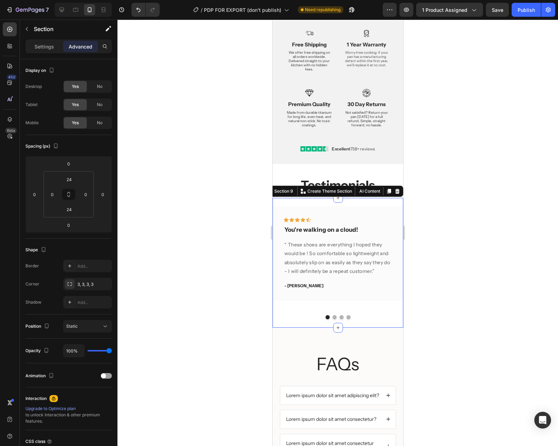
click at [467, 210] on div at bounding box center [338, 233] width 441 height 426
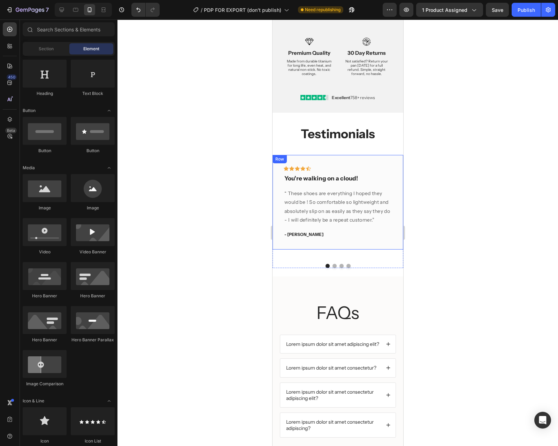
scroll to position [1174, 0]
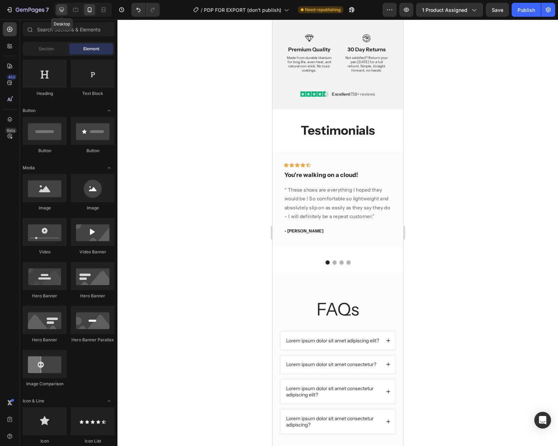
click at [60, 6] on div at bounding box center [61, 9] width 11 height 11
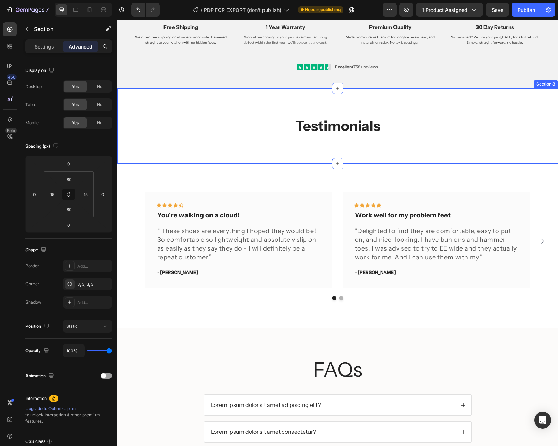
click at [387, 112] on div "Testimonials Heading Row Section 8" at bounding box center [338, 125] width 441 height 75
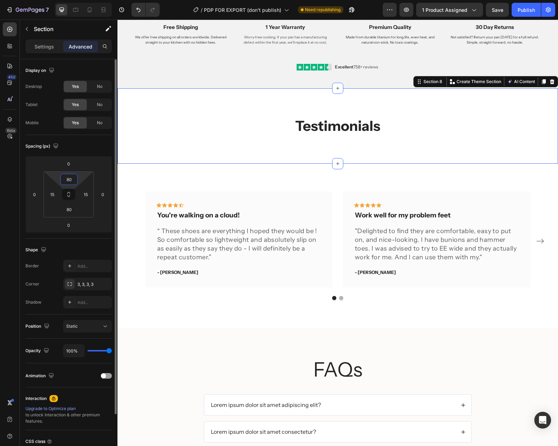
click at [74, 178] on input "80" at bounding box center [69, 179] width 14 height 10
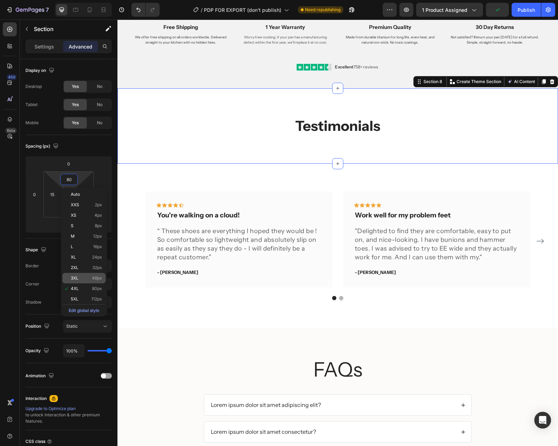
click at [86, 274] on div "3XL 48px" at bounding box center [83, 278] width 43 height 10
type input "48"
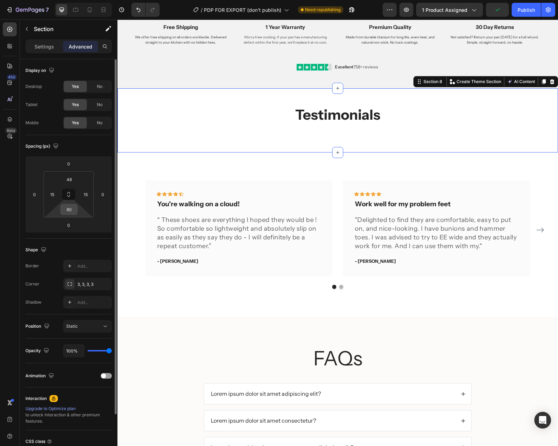
click at [68, 209] on input "80" at bounding box center [69, 209] width 14 height 10
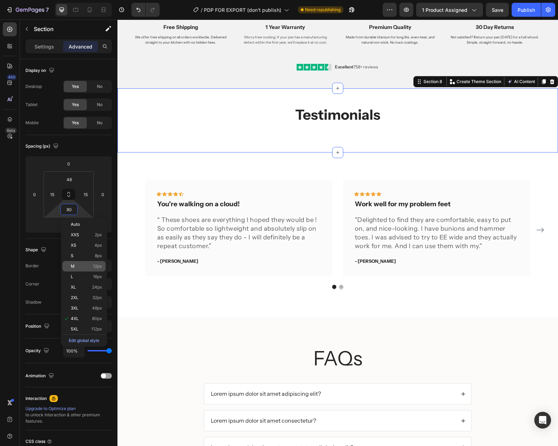
click at [84, 265] on p "M 12px" at bounding box center [86, 266] width 31 height 5
type input "12"
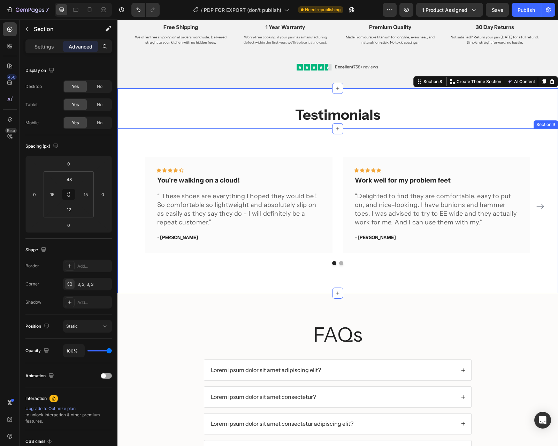
click at [334, 146] on div "Icon Icon Icon Icon Icon Row You're walking on a cloud! Text block “ These shoe…" at bounding box center [338, 211] width 441 height 164
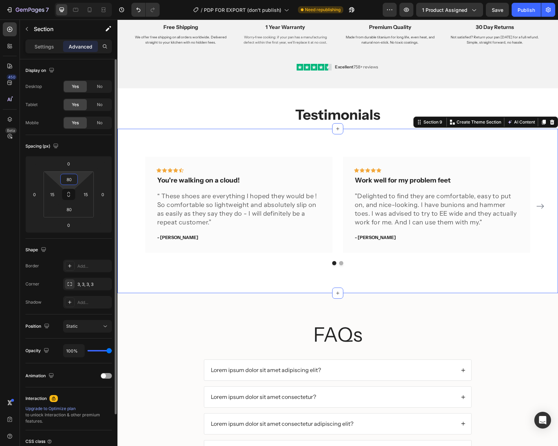
click at [66, 174] on input "80" at bounding box center [69, 179] width 14 height 10
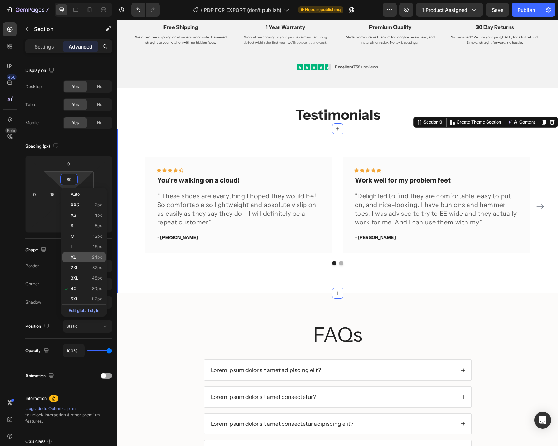
click at [79, 256] on p "XL 24px" at bounding box center [86, 257] width 31 height 5
type input "24"
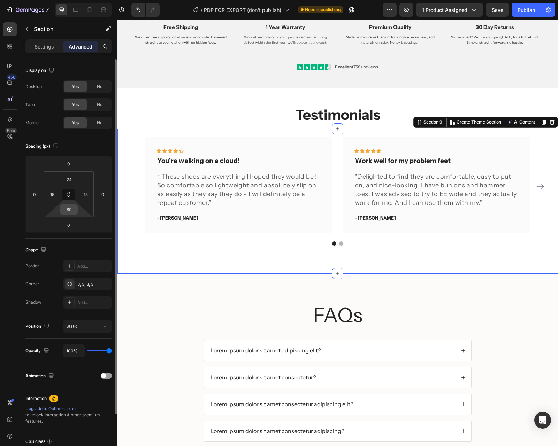
click at [67, 211] on input "80" at bounding box center [69, 209] width 14 height 10
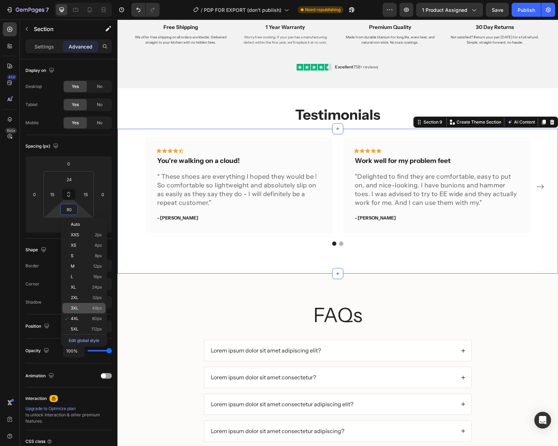
click at [88, 305] on div "3XL 48px" at bounding box center [83, 308] width 43 height 10
type input "48"
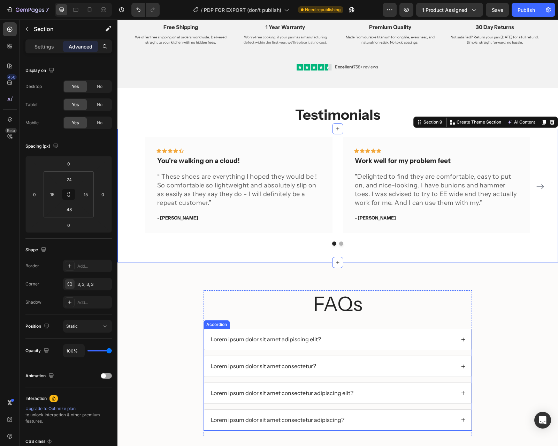
click at [262, 331] on div "Lorem ipsum dolor sit amet adipiscing elit?" at bounding box center [337, 339] width 267 height 21
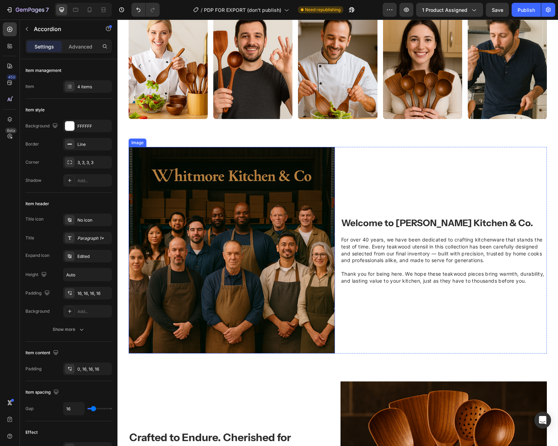
scroll to position [361, 0]
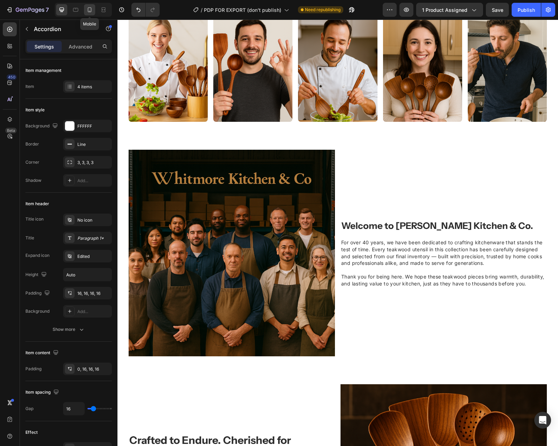
click at [90, 9] on icon at bounding box center [89, 9] width 7 height 7
type input "14"
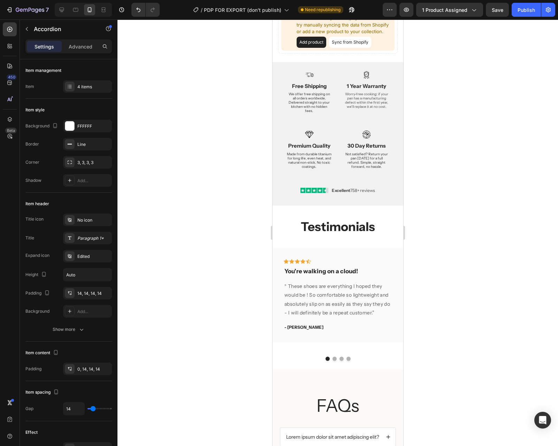
scroll to position [1090, 0]
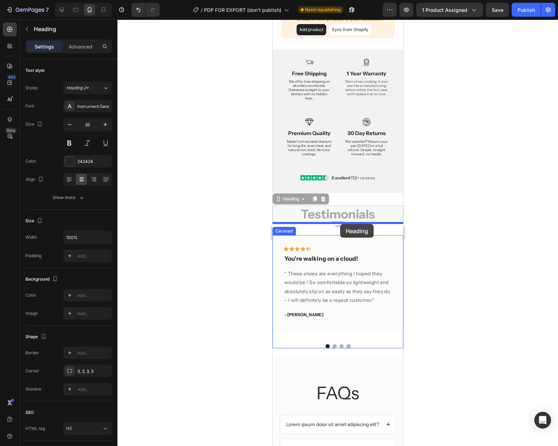
drag, startPoint x: 339, startPoint y: 210, endPoint x: 340, endPoint y: 224, distance: 14.0
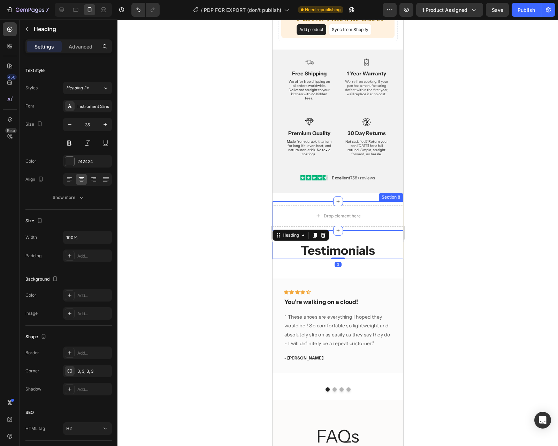
click at [353, 201] on div "Drop element here Row Section 8" at bounding box center [337, 215] width 131 height 29
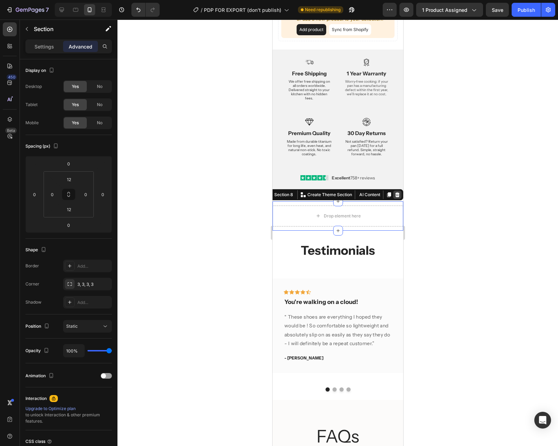
click at [399, 192] on icon at bounding box center [397, 195] width 6 height 6
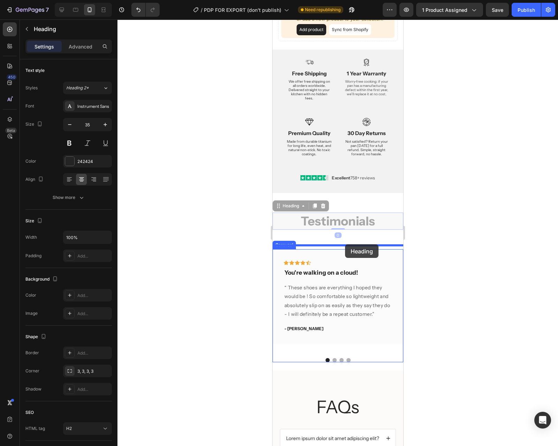
drag, startPoint x: 358, startPoint y: 217, endPoint x: 345, endPoint y: 244, distance: 30.3
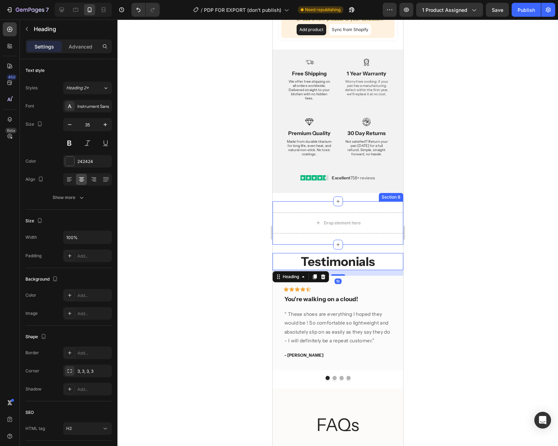
click at [357, 235] on div "Drop element here Section 8" at bounding box center [337, 222] width 131 height 43
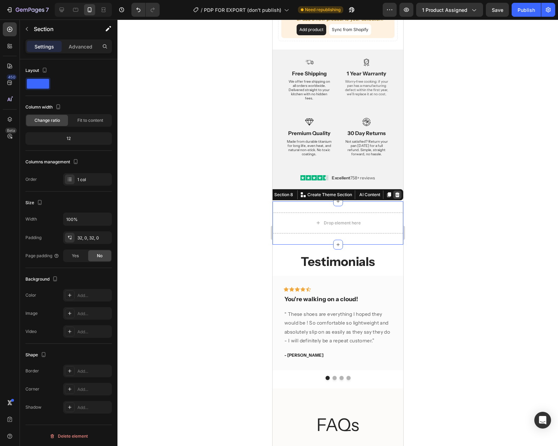
click at [398, 192] on icon at bounding box center [397, 194] width 5 height 5
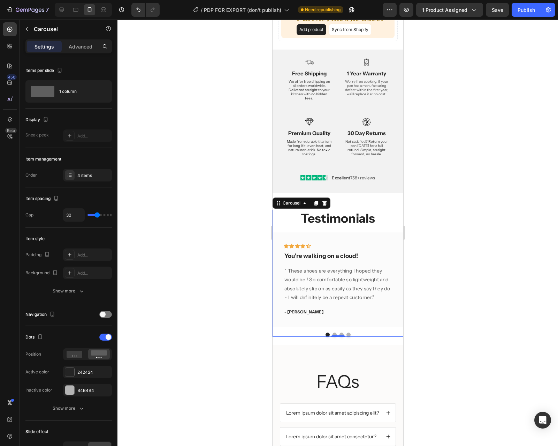
click at [384, 332] on div at bounding box center [337, 334] width 131 height 4
click at [293, 202] on div "Carousel" at bounding box center [291, 203] width 35 height 8
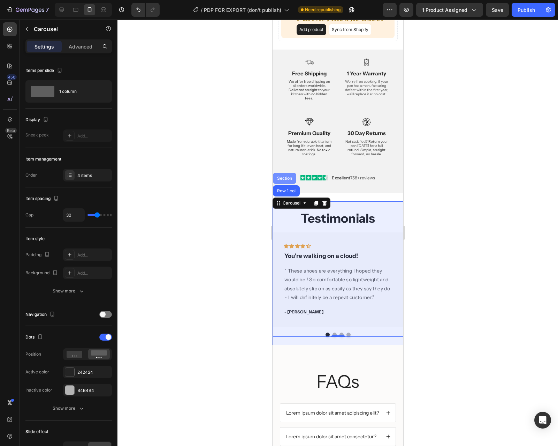
click at [284, 176] on div "Section" at bounding box center [284, 178] width 18 height 4
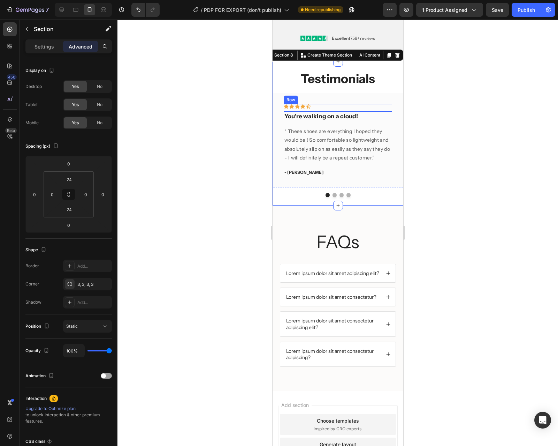
scroll to position [1260, 0]
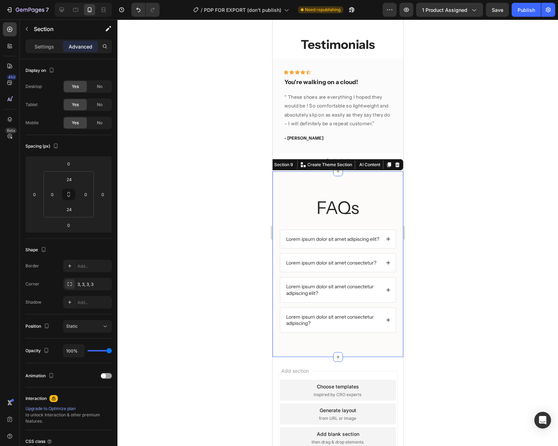
click at [367, 180] on div "FAQs Heading Lorem ipsum dolor sit amet adipiscing elit? Lorem ipsum dolor sit …" at bounding box center [337, 264] width 131 height 186
click at [444, 171] on div at bounding box center [338, 233] width 441 height 426
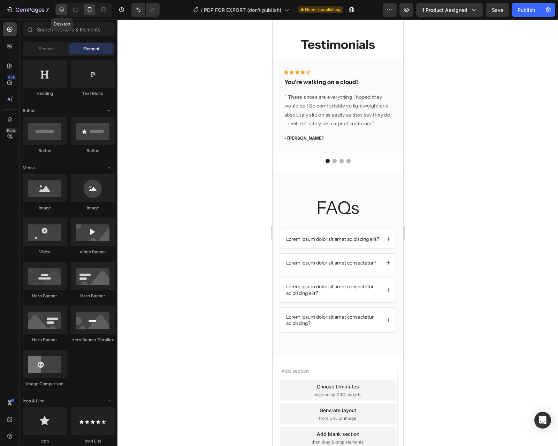
click at [63, 10] on icon at bounding box center [62, 10] width 5 height 5
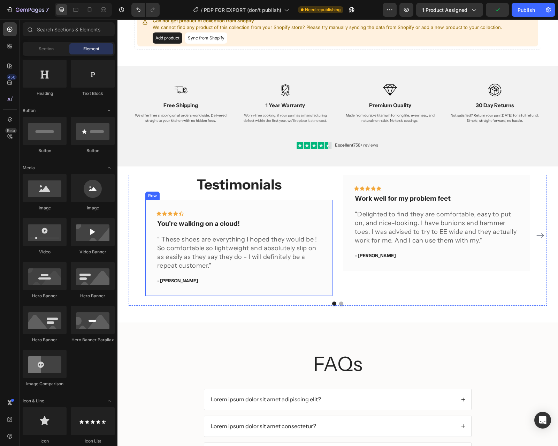
scroll to position [1075, 0]
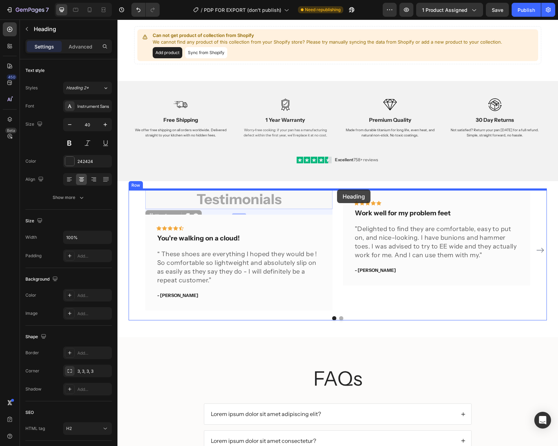
drag, startPoint x: 256, startPoint y: 203, endPoint x: 337, endPoint y: 189, distance: 82.0
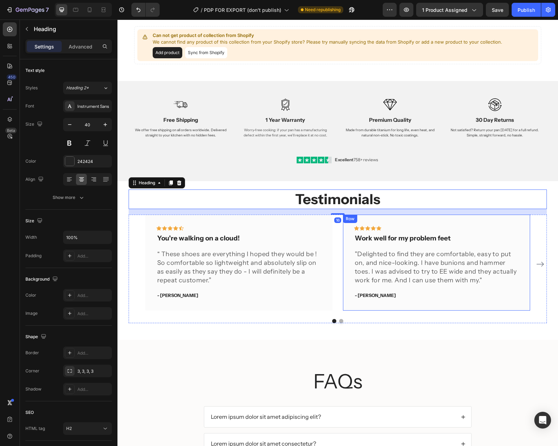
click at [345, 235] on div "Icon Icon Icon Icon Icon Row Work well for my problem feet Text block "Delighte…" at bounding box center [436, 262] width 187 height 96
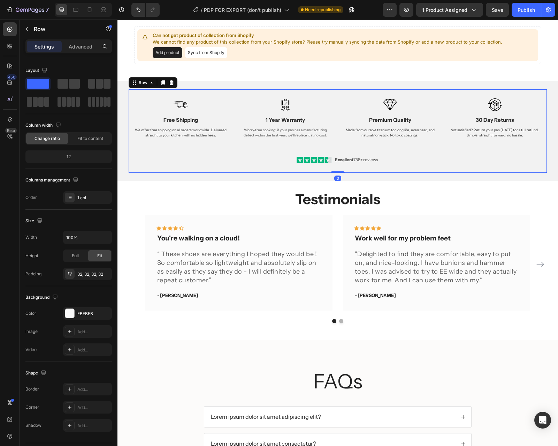
click at [393, 150] on div "Image Free Shipping Heading We offer free shipping on all orders worldwide. Del…" at bounding box center [338, 131] width 408 height 67
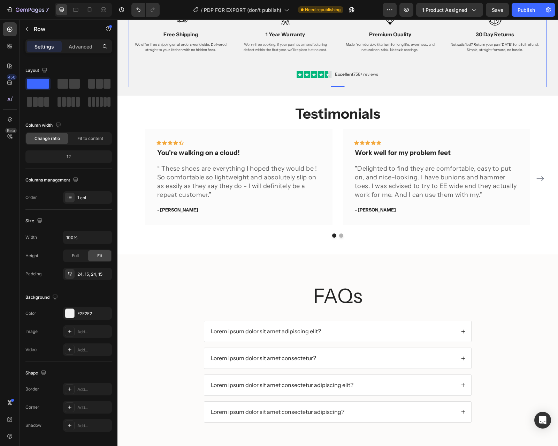
scroll to position [1134, 0]
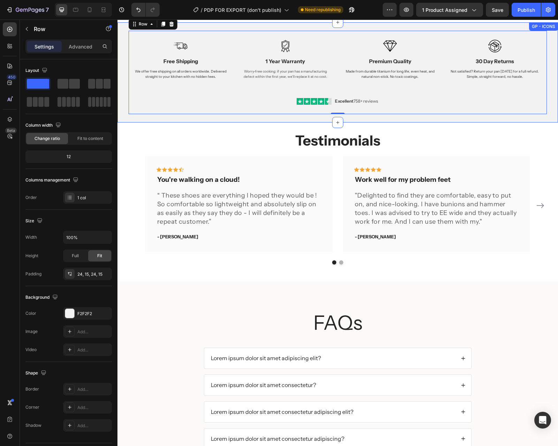
click at [124, 111] on div "Image Free Shipping Heading We offer free shipping on all orders worldwide. Del…" at bounding box center [338, 68] width 441 height 92
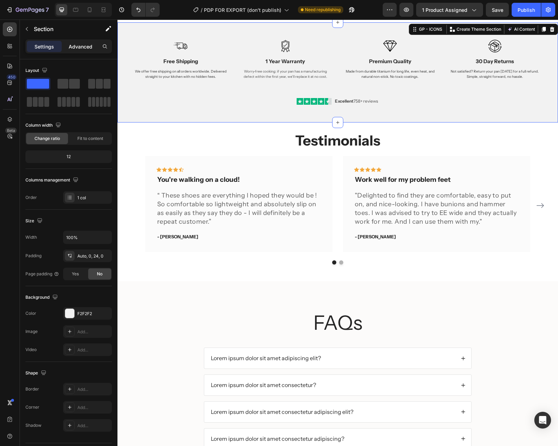
click at [80, 48] on p "Advanced" at bounding box center [81, 46] width 24 height 7
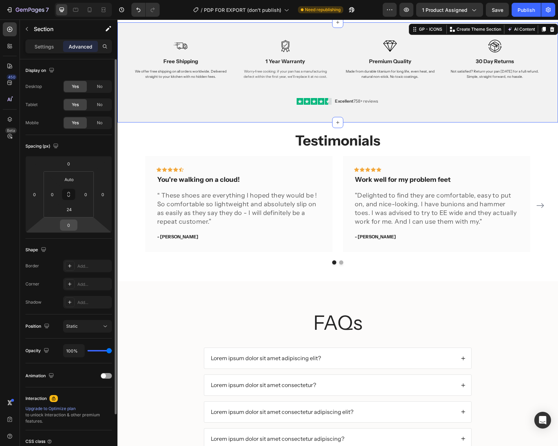
click at [71, 225] on input "0" at bounding box center [69, 225] width 14 height 10
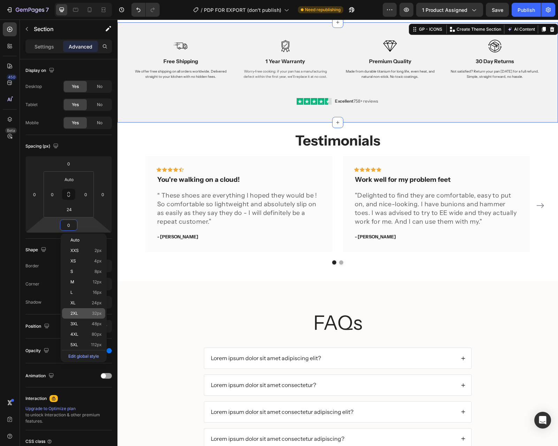
click at [80, 317] on div "2XL 32px" at bounding box center [83, 313] width 43 height 10
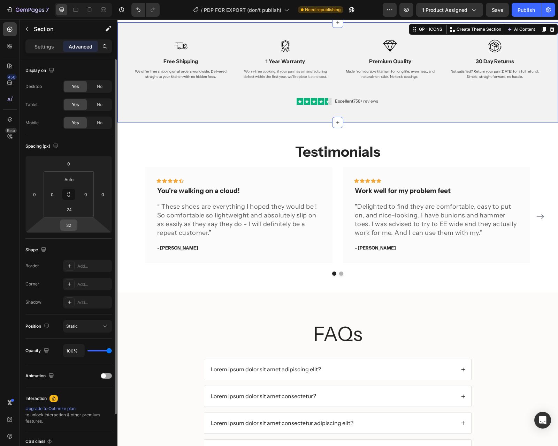
click at [70, 226] on input "32" at bounding box center [69, 225] width 14 height 10
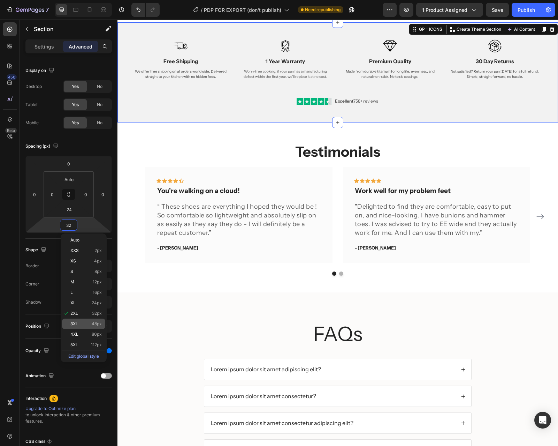
click at [94, 319] on div "3XL 48px" at bounding box center [83, 323] width 43 height 10
type input "48"
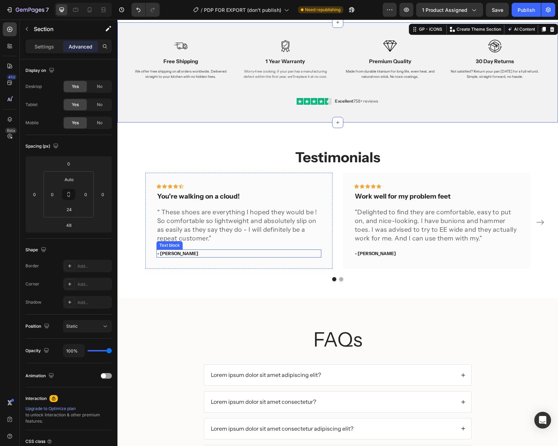
click at [277, 259] on div "Icon Icon Icon Icon Icon Row You're walking on a cloud! Text block “ These shoe…" at bounding box center [238, 221] width 187 height 96
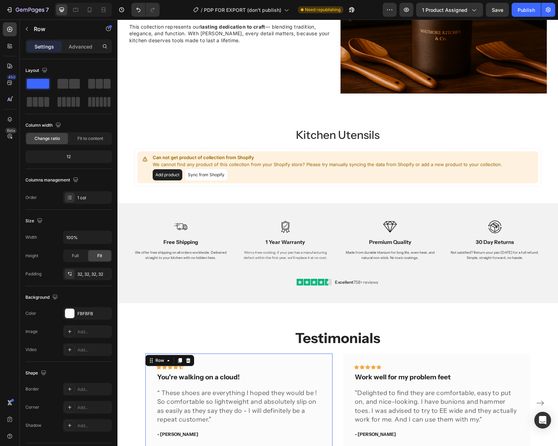
scroll to position [955, 0]
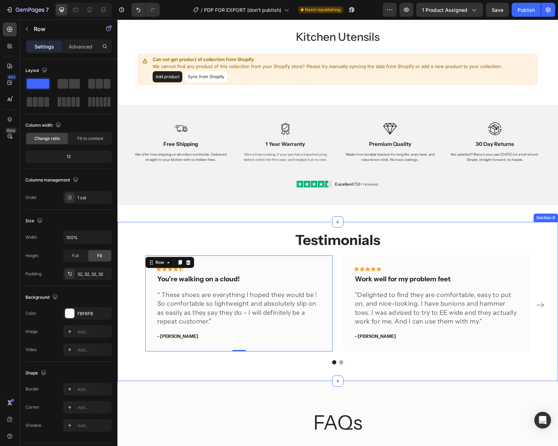
click at [242, 228] on div "Testimonials Heading Icon Icon Icon Icon Icon Row You're walking on a cloud! Te…" at bounding box center [338, 301] width 441 height 159
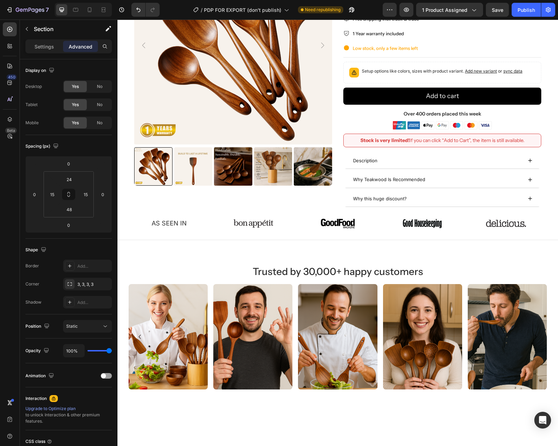
scroll to position [5, 0]
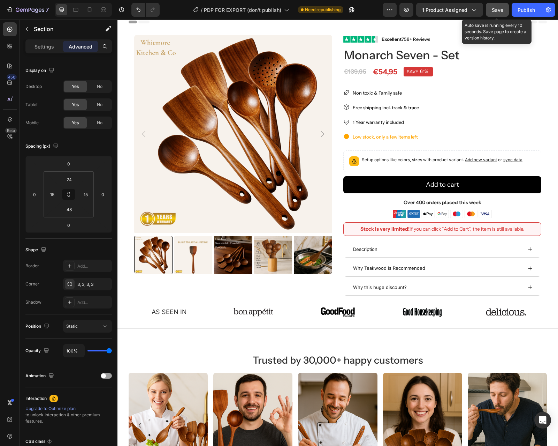
click at [498, 8] on span "Save" at bounding box center [498, 10] width 12 height 6
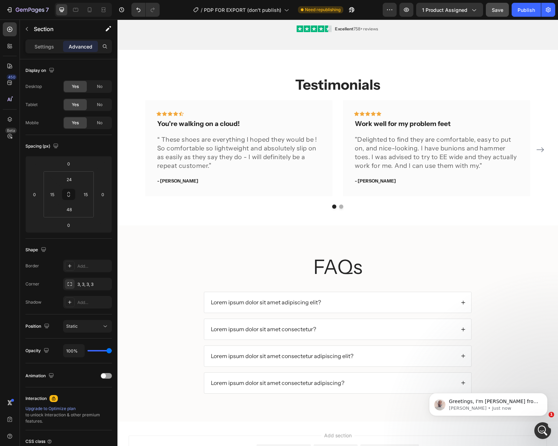
scroll to position [1116, 0]
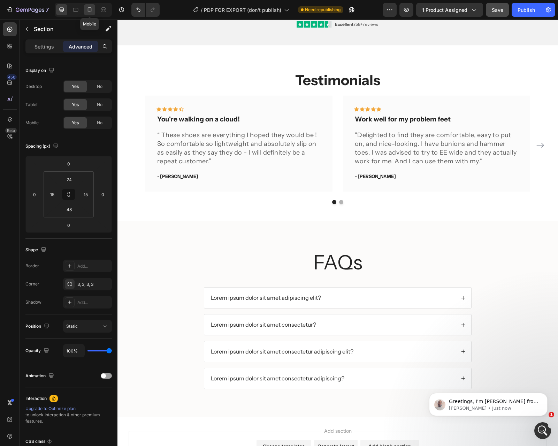
click at [88, 12] on icon at bounding box center [90, 9] width 4 height 5
type input "0"
type input "24"
type input "0"
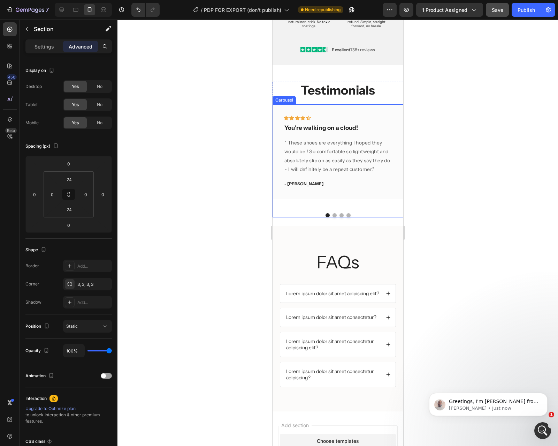
scroll to position [1095, 0]
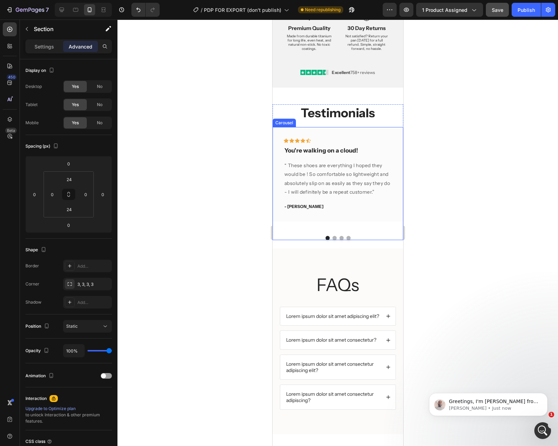
click at [336, 236] on div at bounding box center [337, 238] width 131 height 4
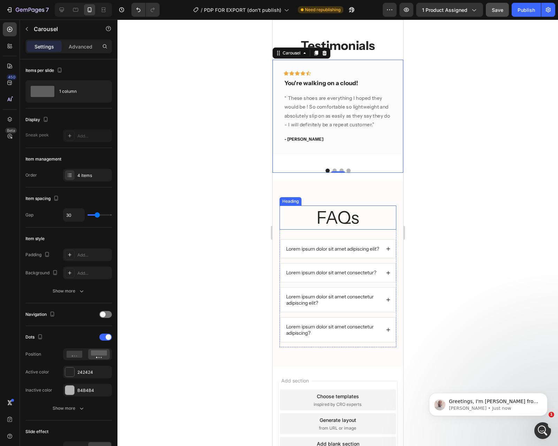
scroll to position [1217, 0]
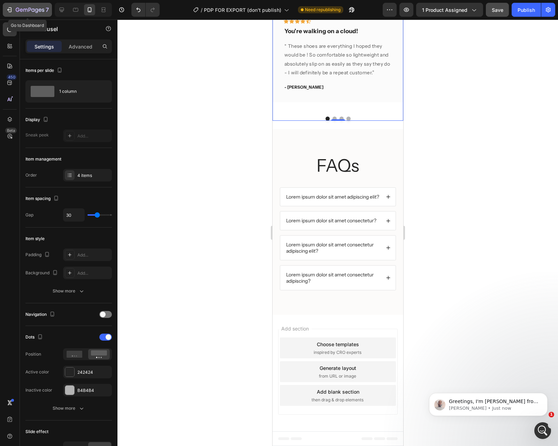
click at [27, 11] on icon "button" at bounding box center [25, 10] width 4 height 3
